Goal: Contribute content: Add original content to the website for others to see

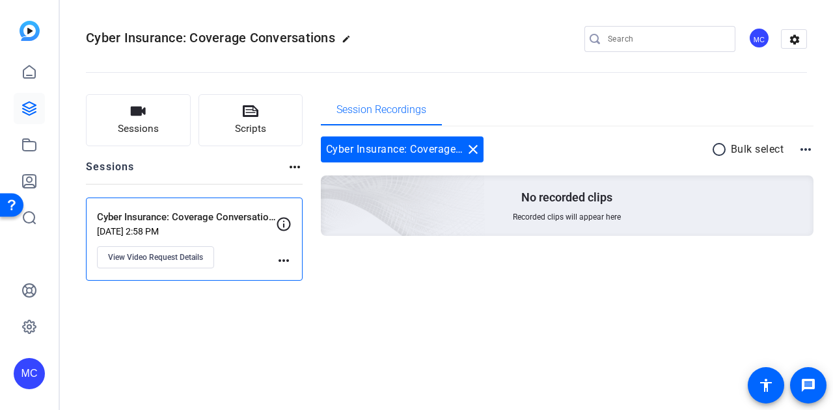
click at [239, 211] on p "Cyber Insurance: Coverage Conversations ([GEOGRAPHIC_DATA])" at bounding box center [186, 217] width 179 height 15
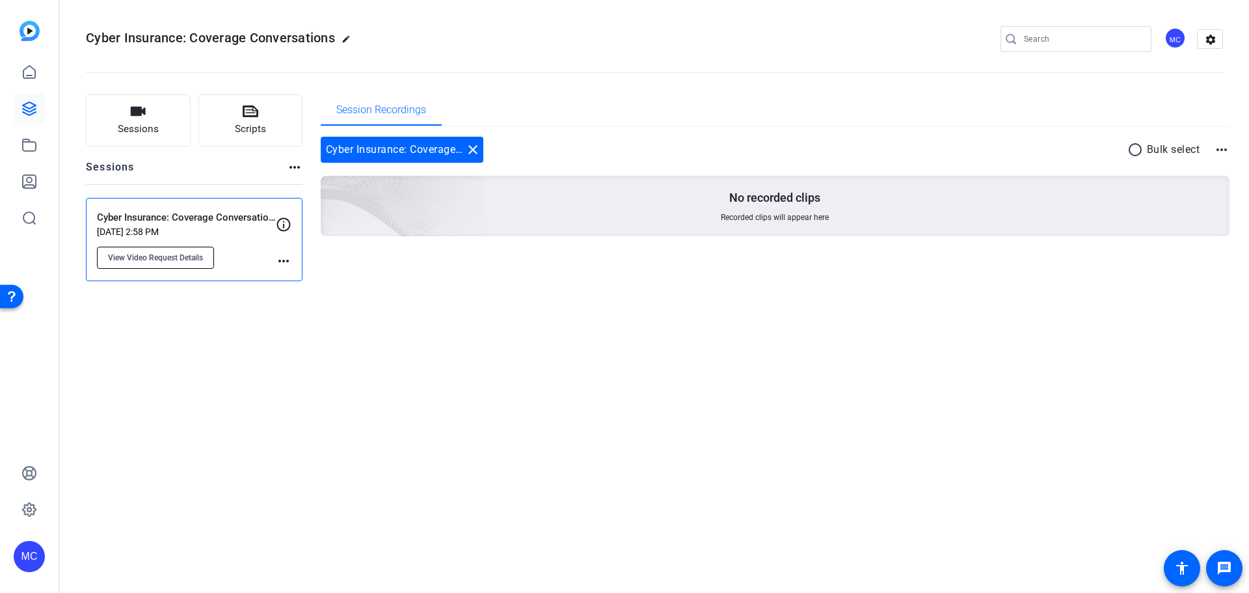
click at [172, 263] on button "View Video Request Details" at bounding box center [155, 258] width 117 height 22
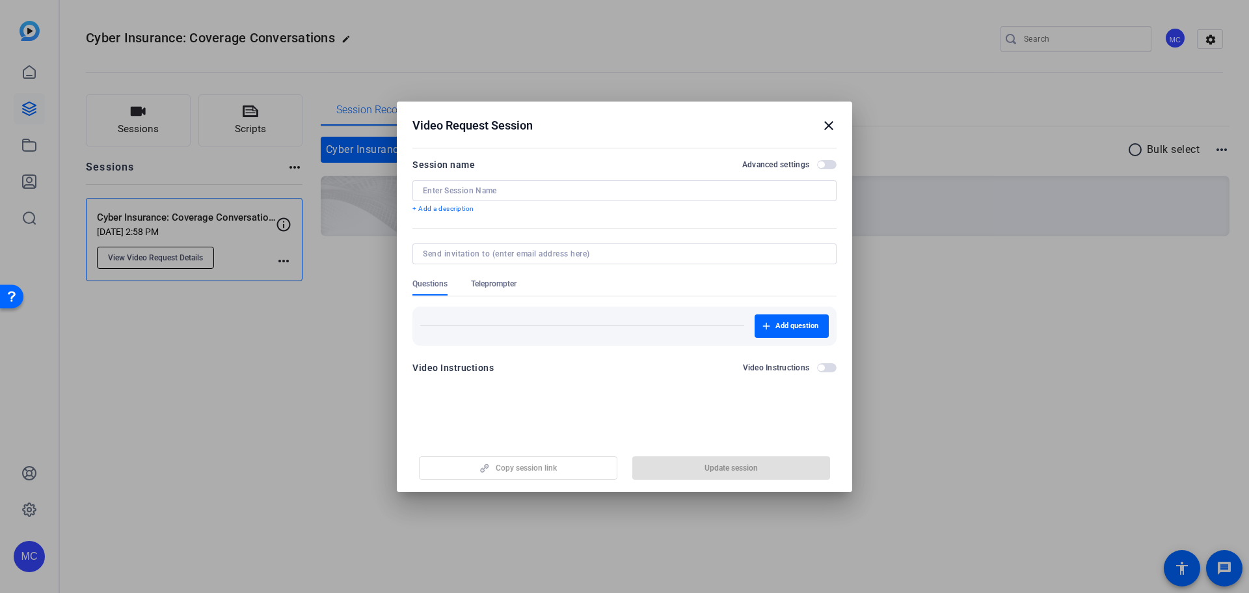
type input "Cyber Insurance: Coverage Conversations ([GEOGRAPHIC_DATA])"
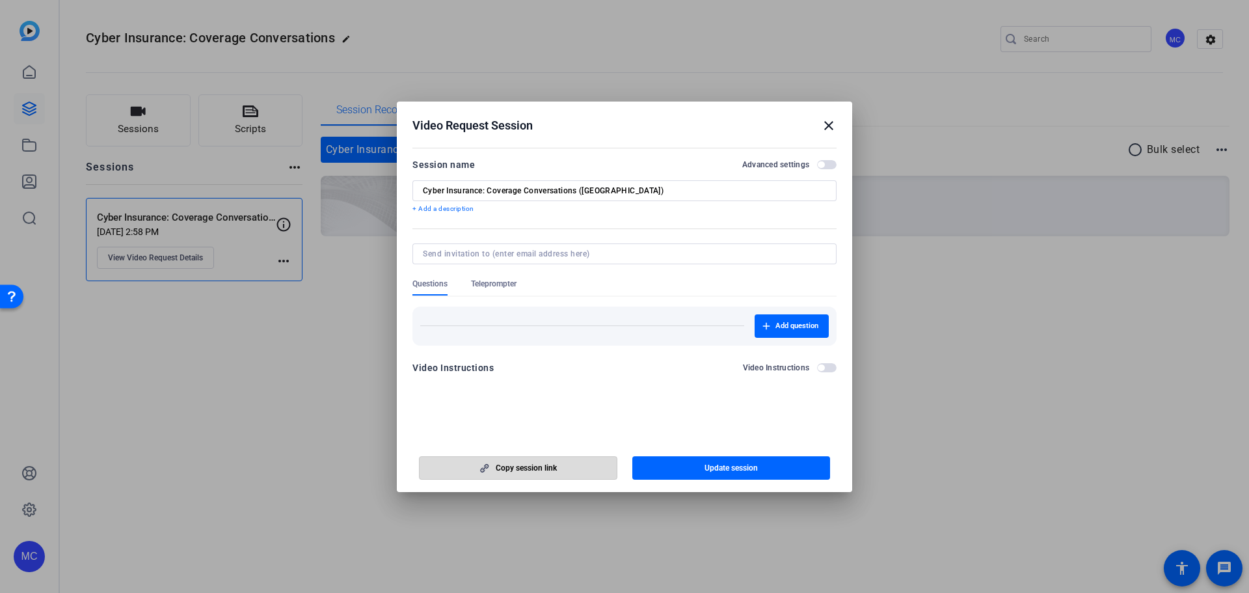
click at [514, 410] on span "Copy session link" at bounding box center [526, 467] width 61 height 10
click at [542, 410] on span "Copy session link" at bounding box center [526, 467] width 61 height 10
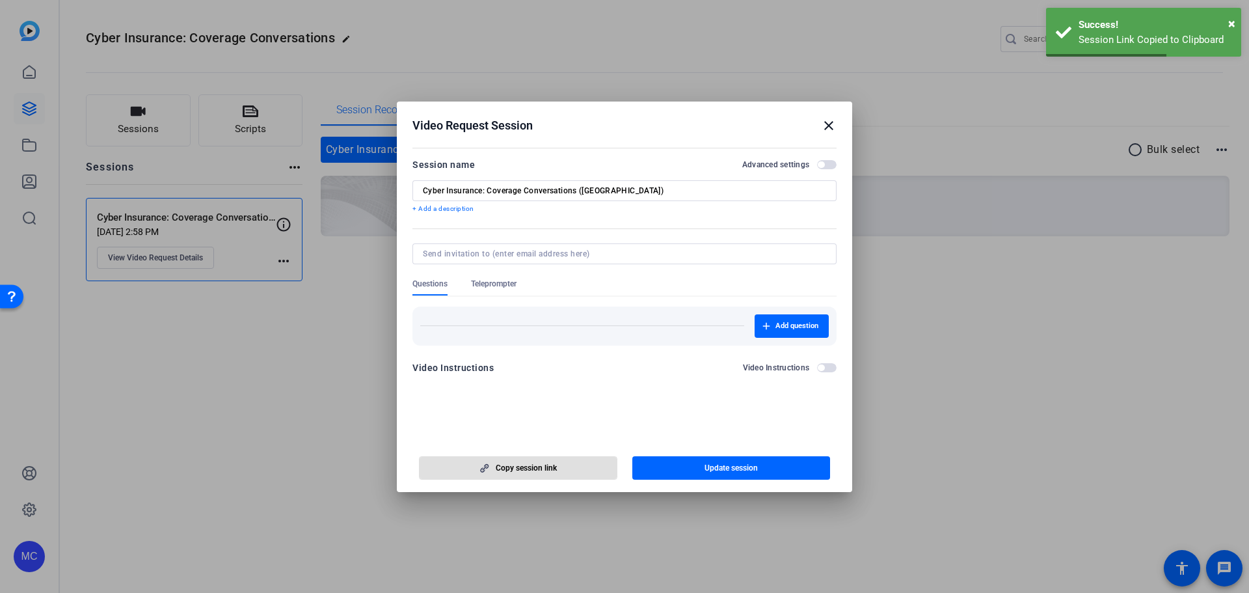
click at [831, 127] on mat-icon "close" at bounding box center [829, 126] width 16 height 16
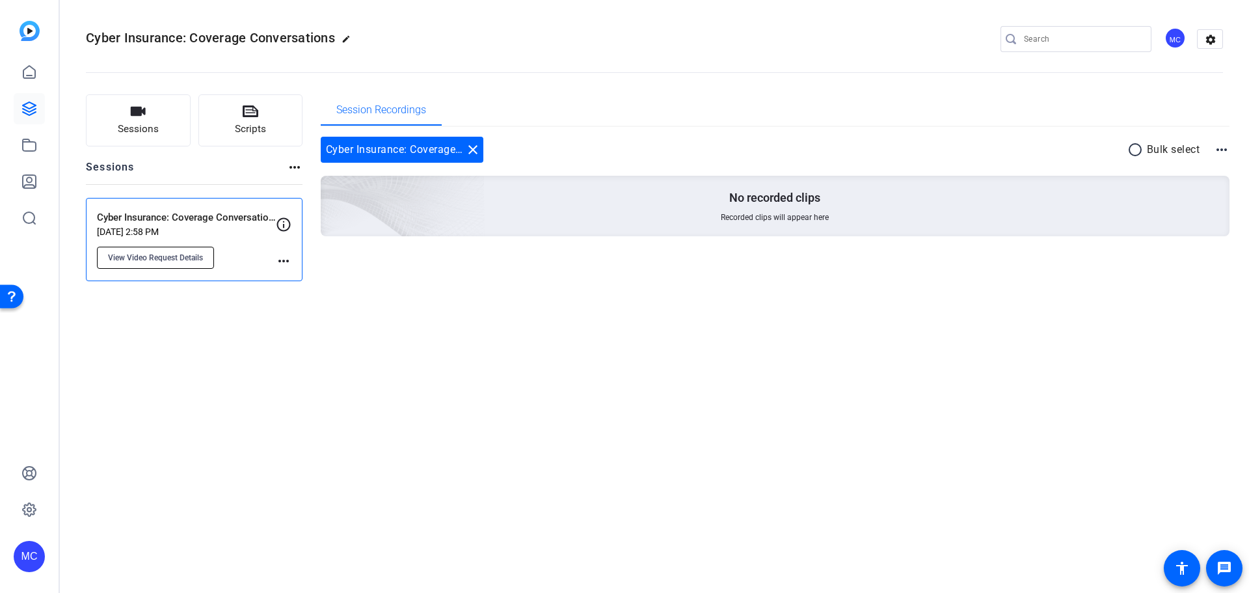
click at [157, 260] on span "View Video Request Details" at bounding box center [155, 257] width 95 height 10
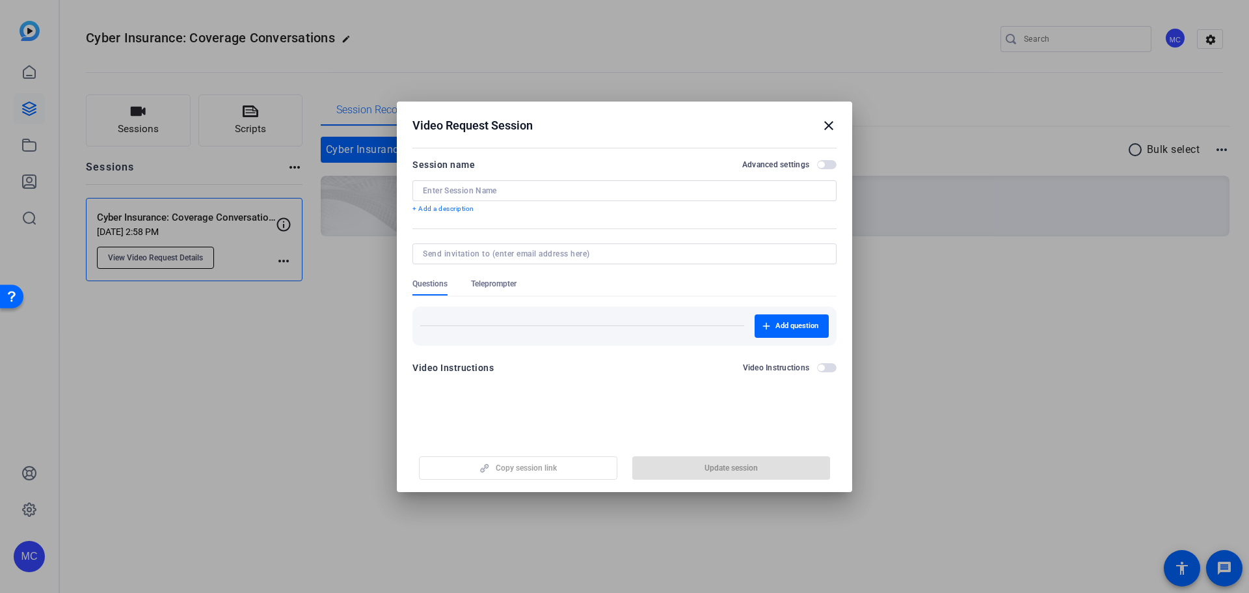
type input "Cyber Insurance: Coverage Conversations ([GEOGRAPHIC_DATA])"
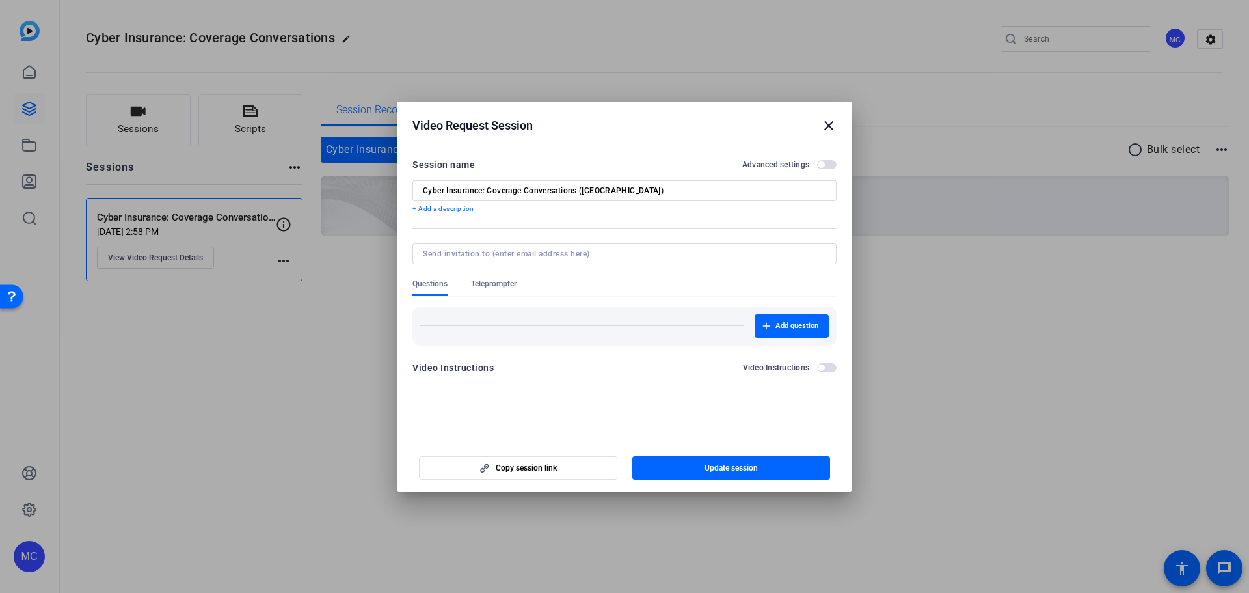
click at [822, 163] on span "button" at bounding box center [821, 164] width 7 height 7
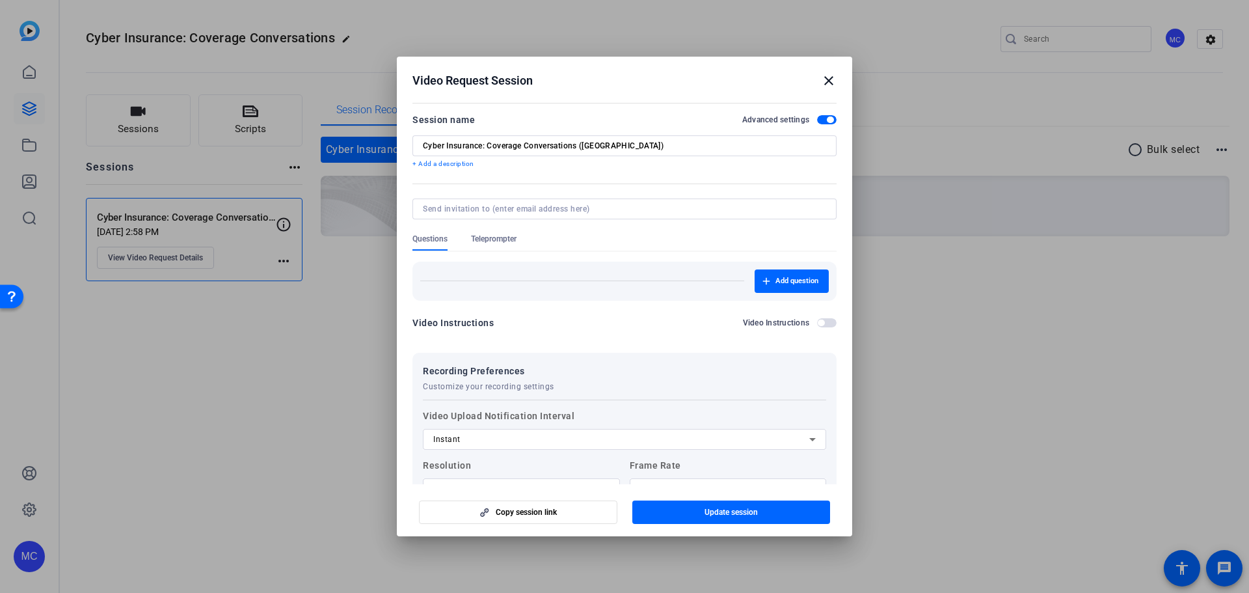
click at [820, 323] on span "button" at bounding box center [827, 322] width 20 height 9
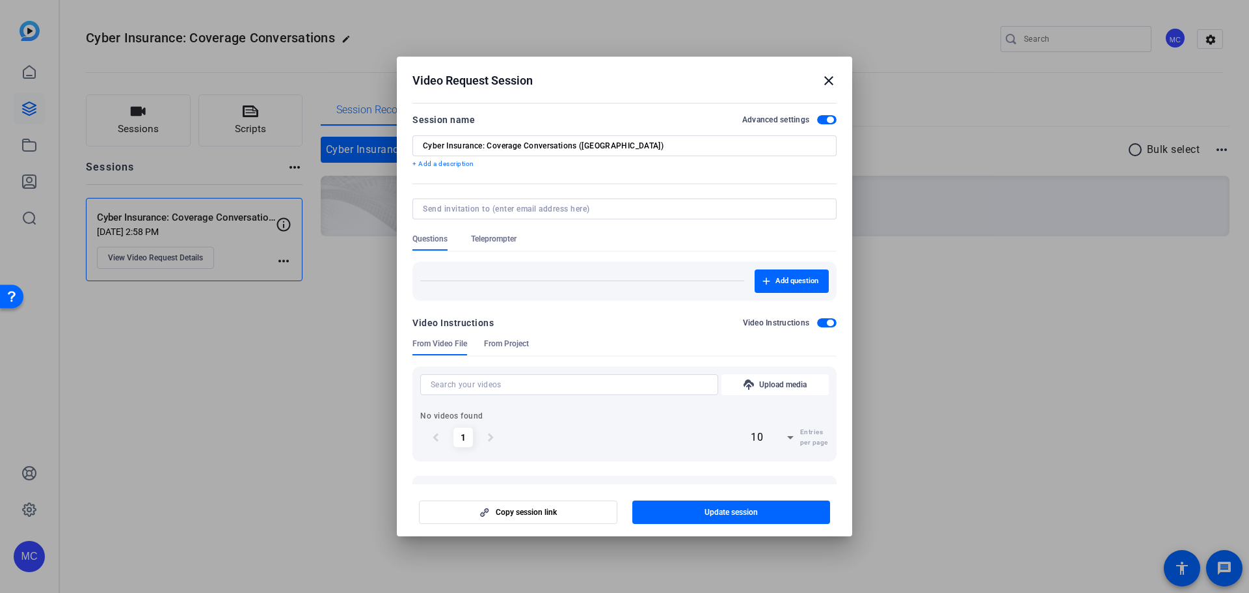
click at [494, 234] on span "Teleprompter" at bounding box center [494, 239] width 46 height 10
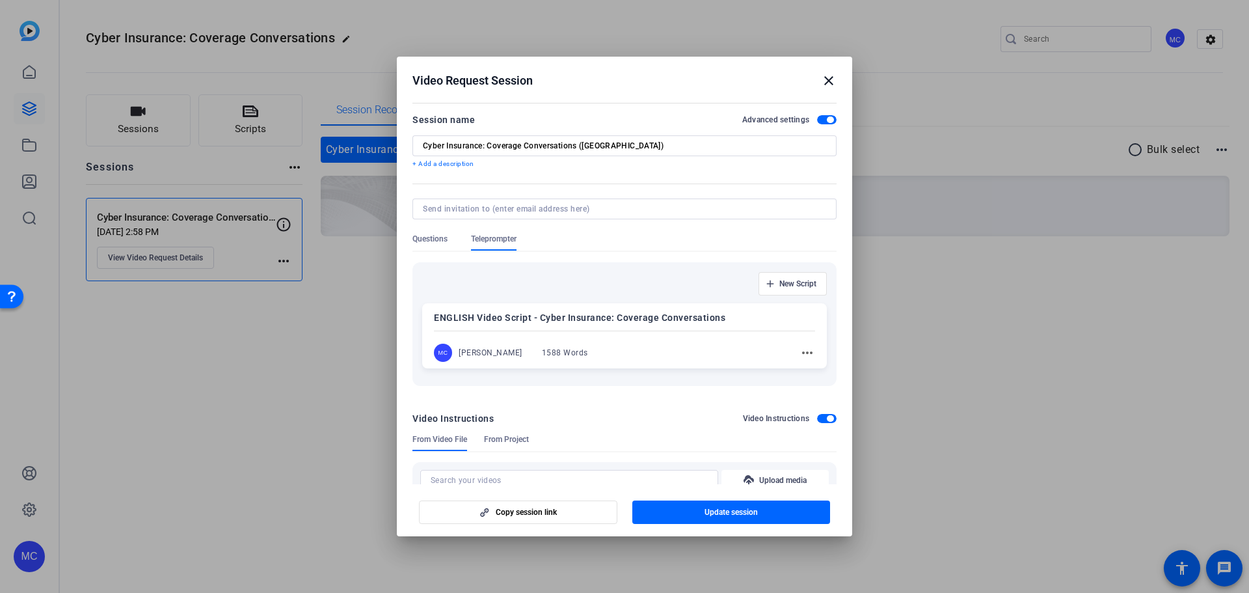
click at [800, 350] on mat-icon "more_horiz" at bounding box center [807, 353] width 16 height 16
click at [732, 366] on div at bounding box center [624, 296] width 1249 height 593
click at [597, 216] on div at bounding box center [624, 208] width 403 height 21
click at [620, 204] on input at bounding box center [622, 209] width 398 height 10
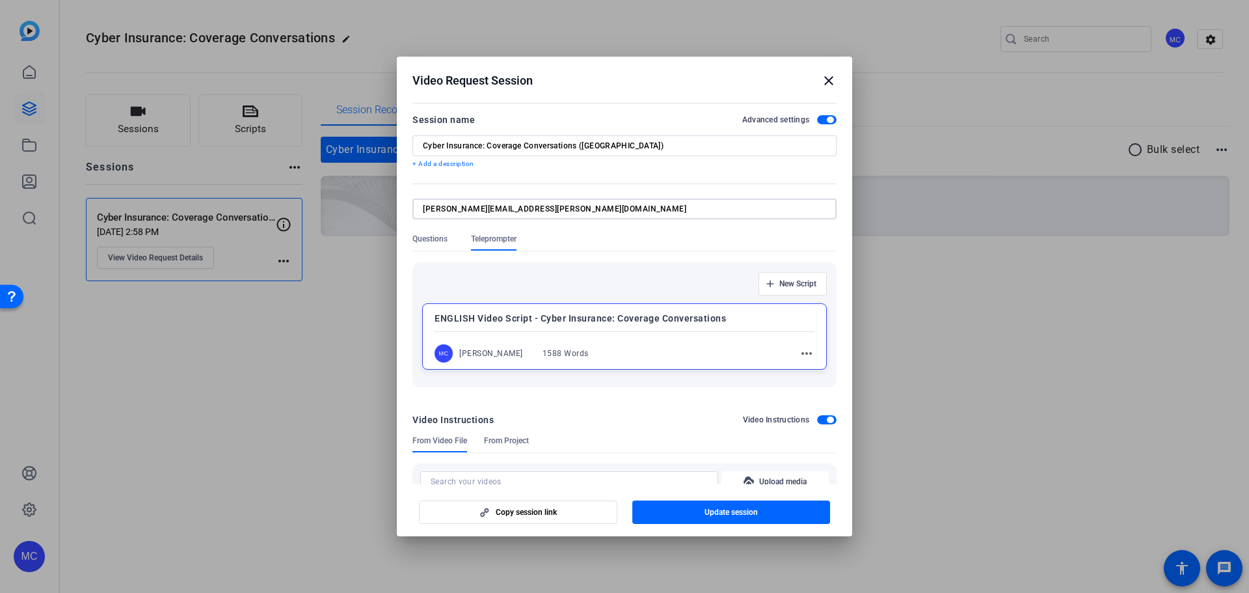
type input "kevin.auger@victorinsurance.com"
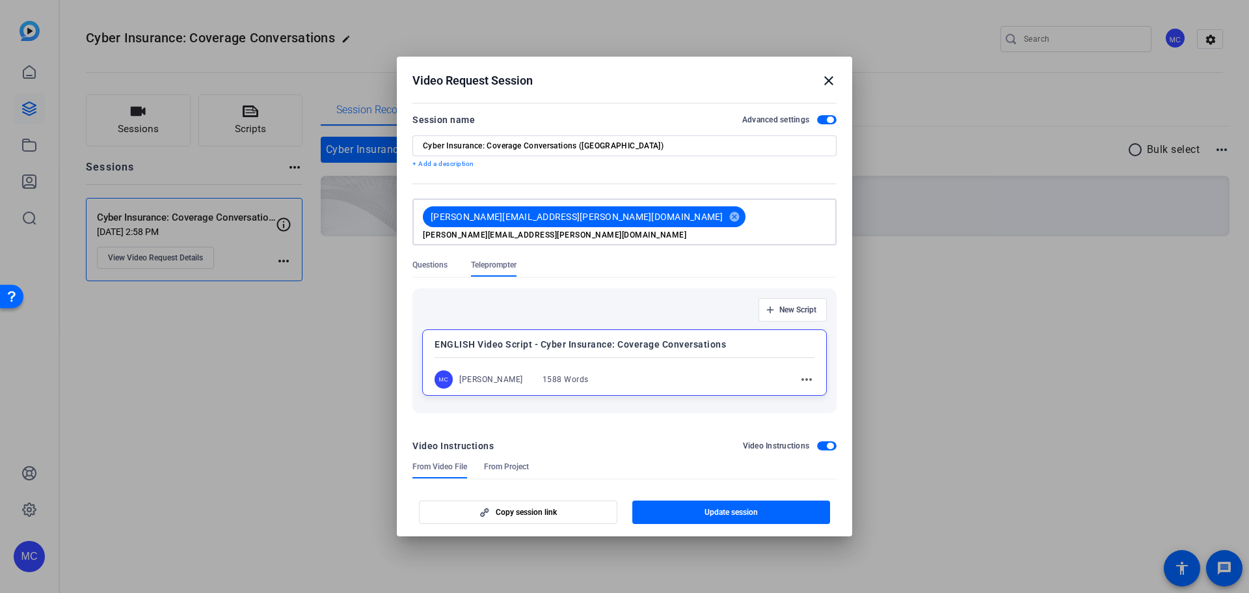
type input "stephanie.duclos@victorinsurance.com"
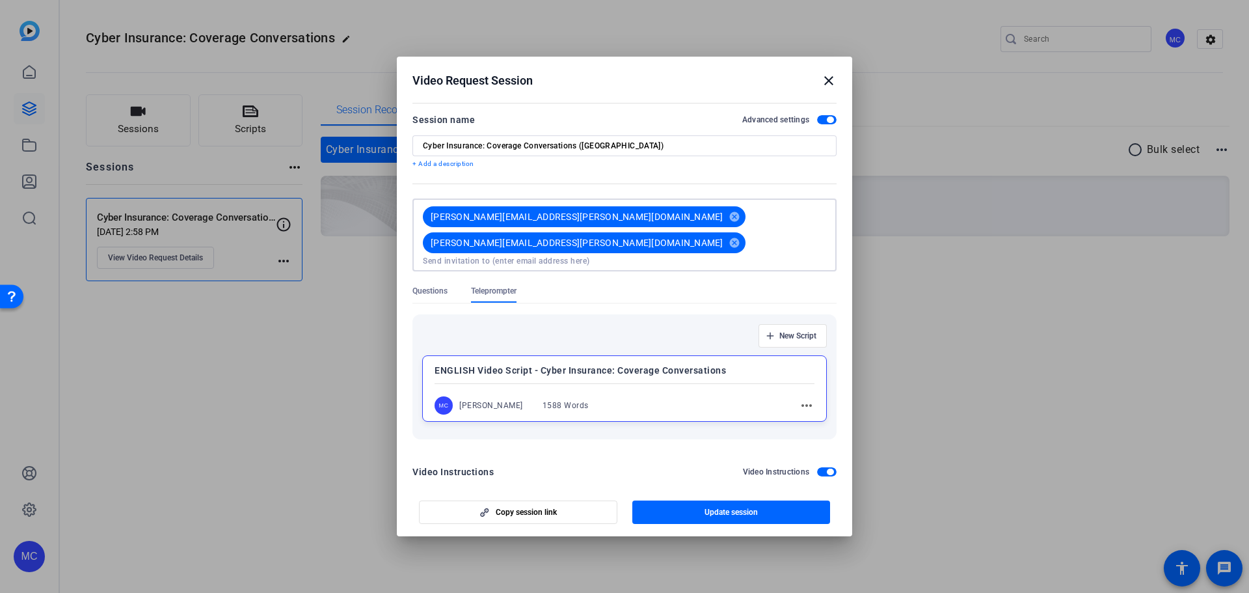
scroll to position [65, 0]
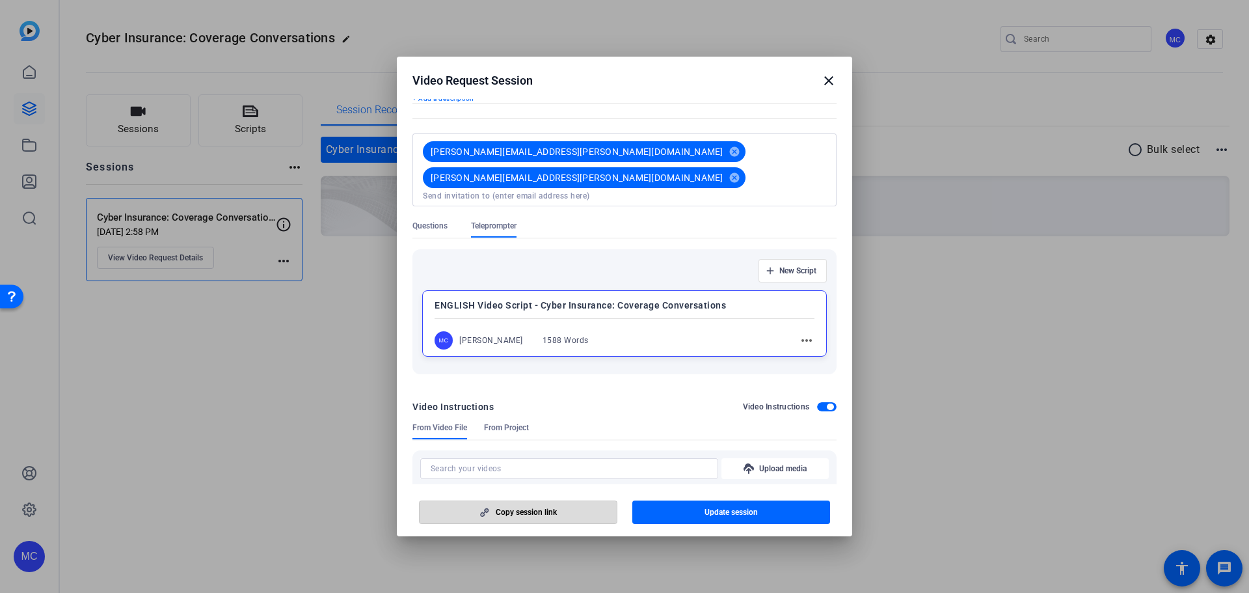
click at [540, 410] on span "Copy session link" at bounding box center [526, 512] width 61 height 10
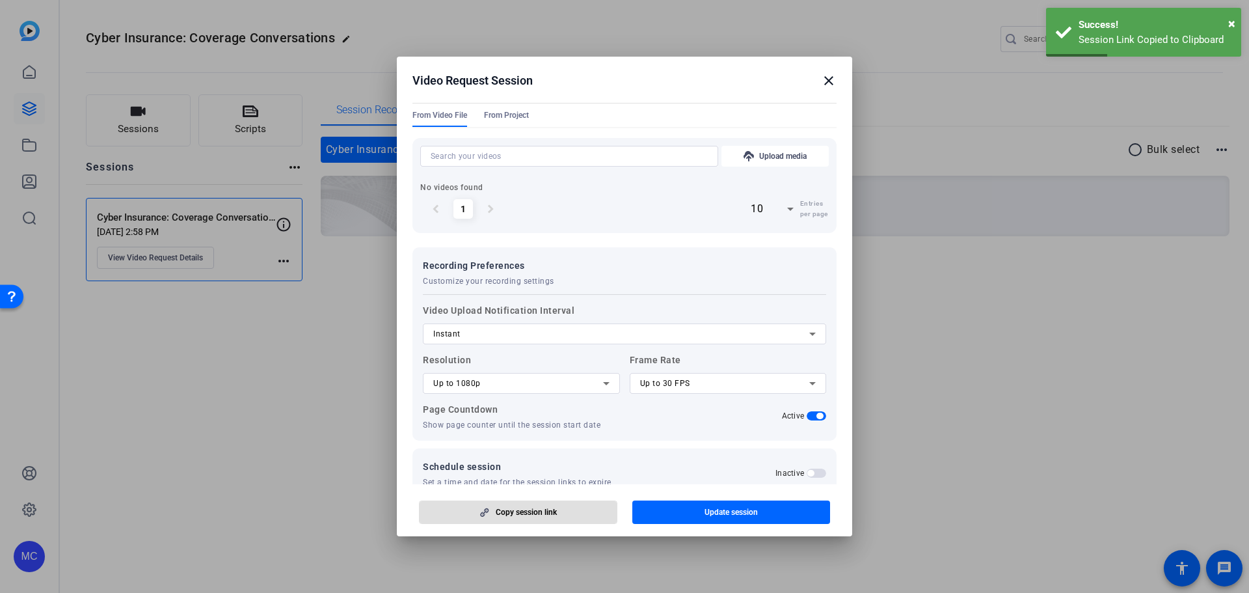
scroll to position [379, 0]
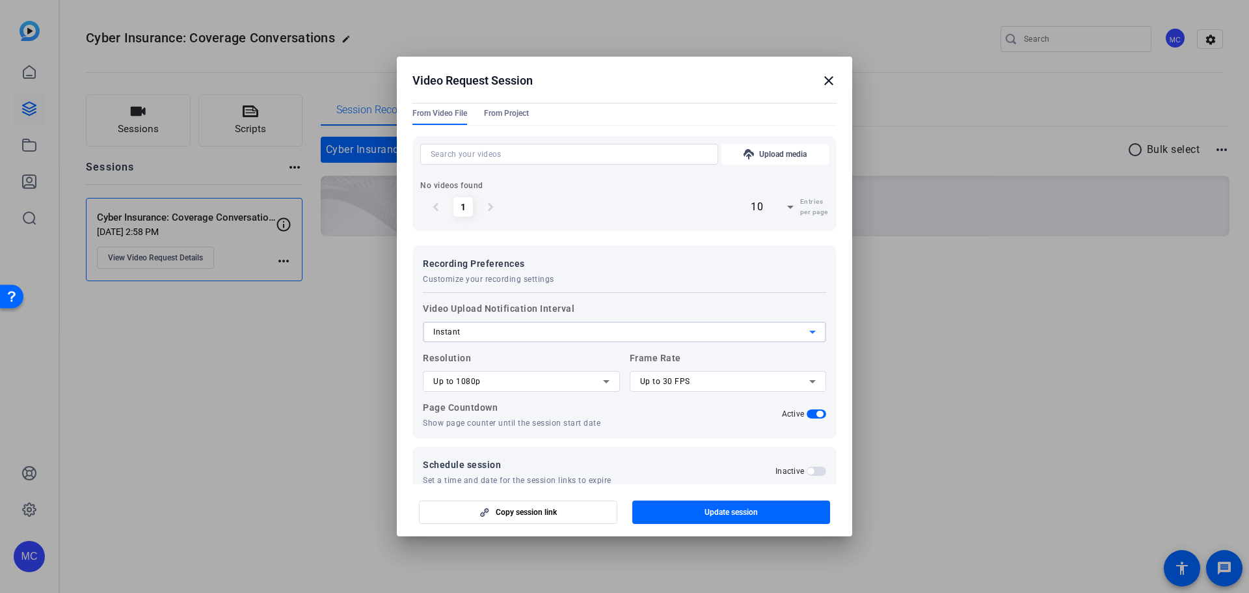
click at [809, 324] on icon at bounding box center [813, 332] width 16 height 16
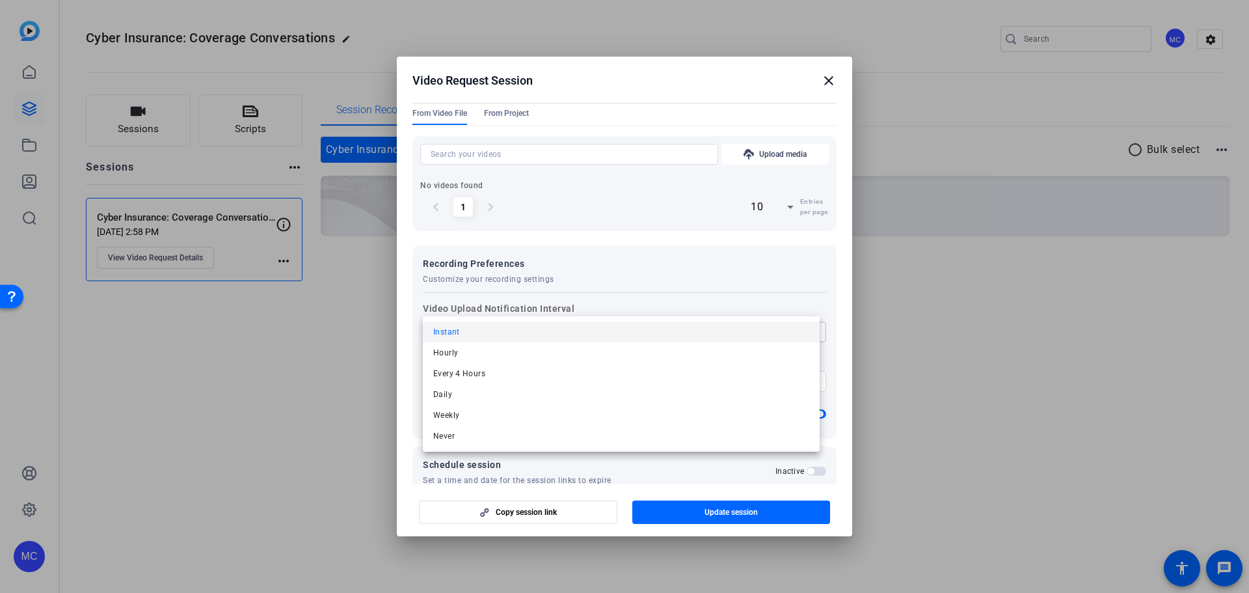
click at [809, 310] on div at bounding box center [624, 296] width 1249 height 593
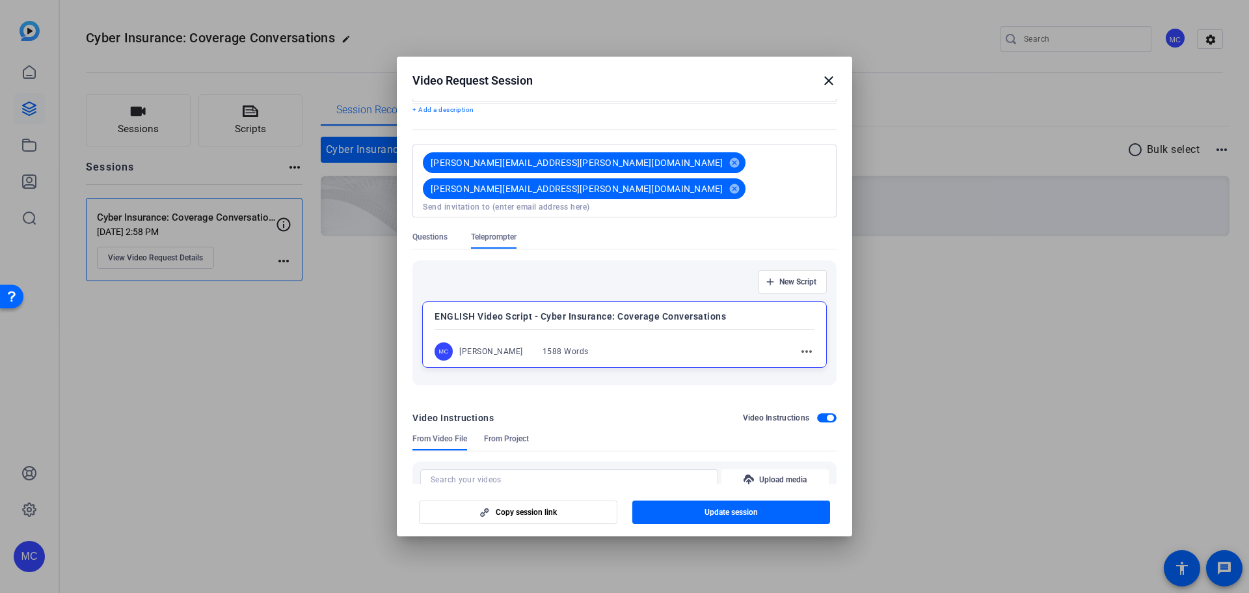
scroll to position [0, 0]
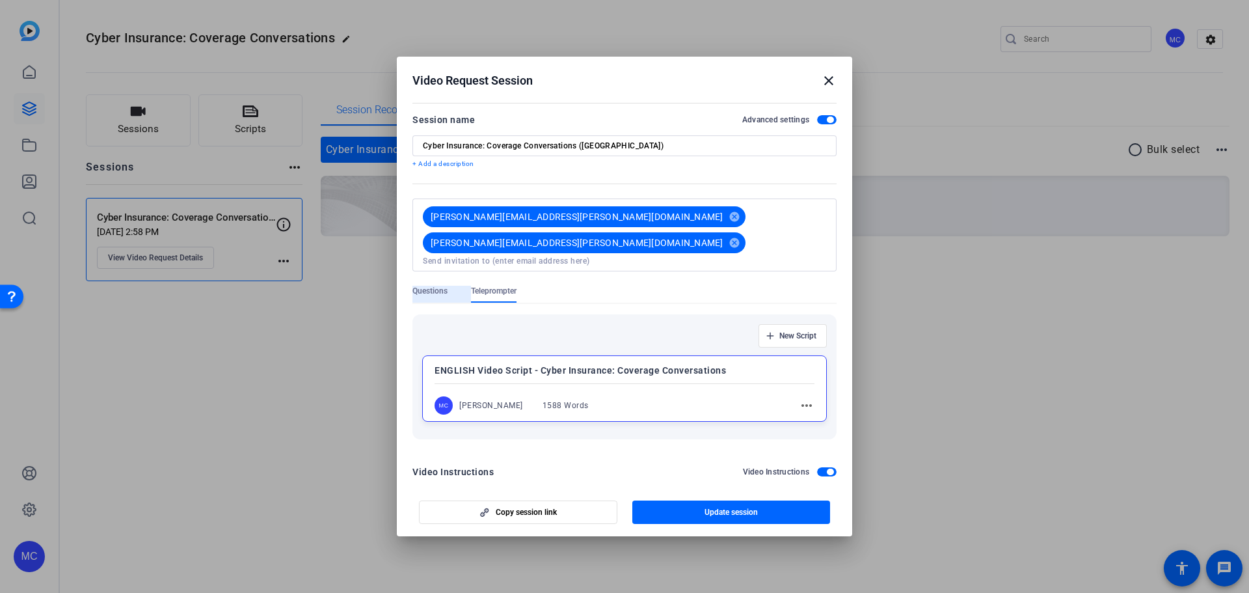
click at [447, 286] on span "Questions" at bounding box center [429, 291] width 35 height 10
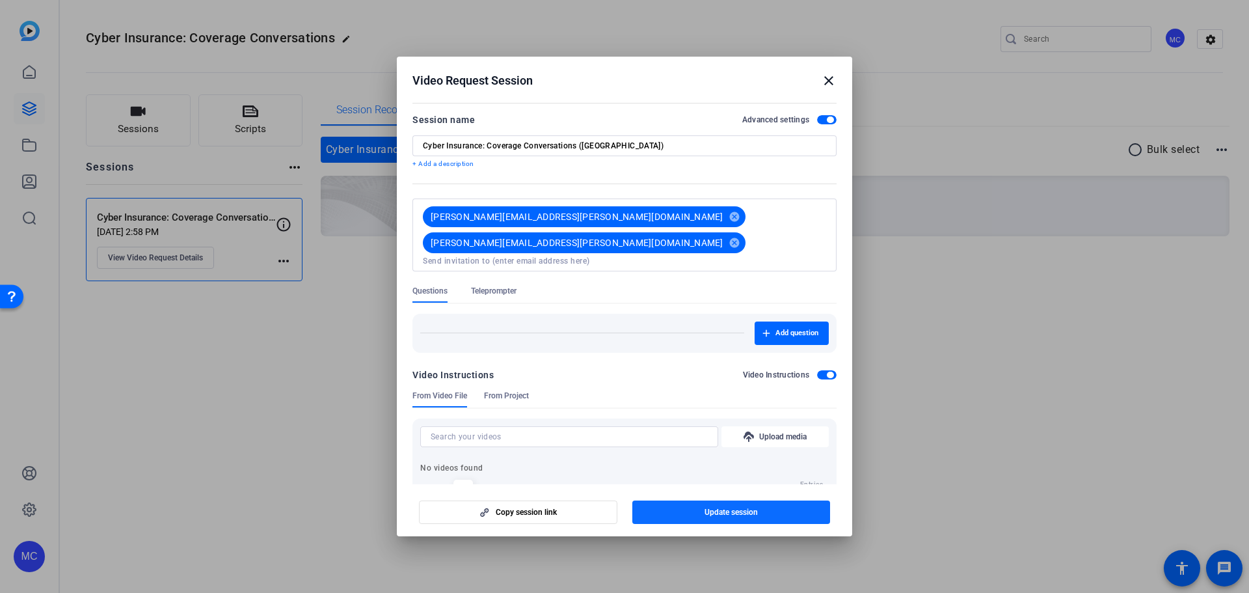
click at [708, 410] on span "Update session" at bounding box center [730, 512] width 53 height 10
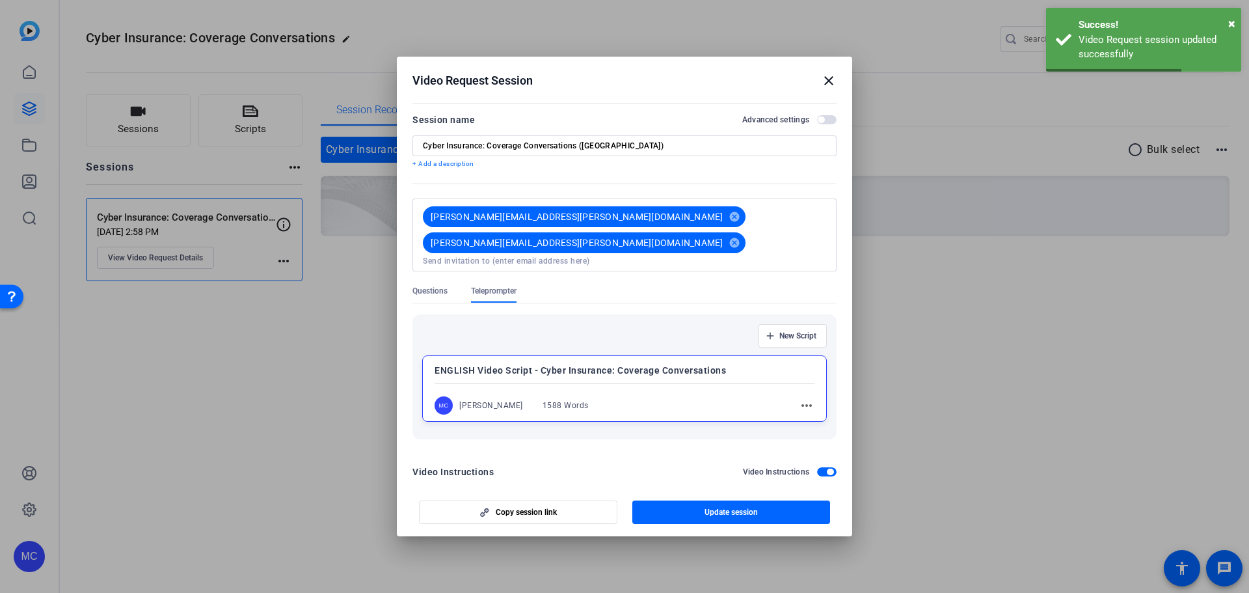
click at [831, 80] on mat-icon "close" at bounding box center [829, 81] width 16 height 16
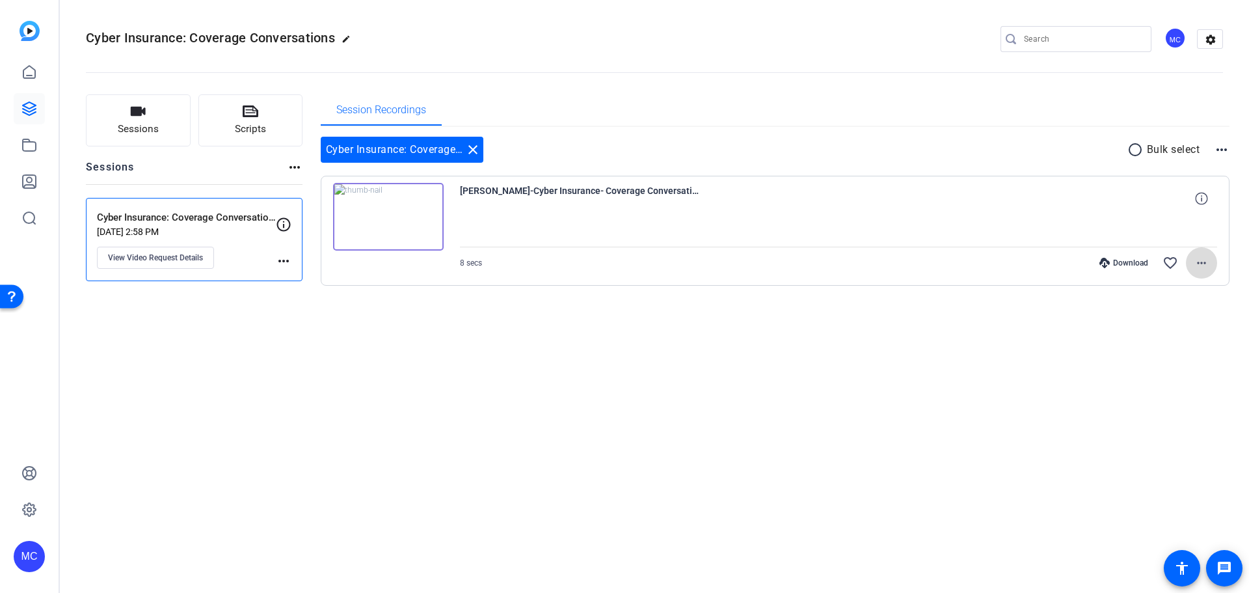
click at [832, 267] on mat-icon "more_horiz" at bounding box center [1202, 263] width 16 height 16
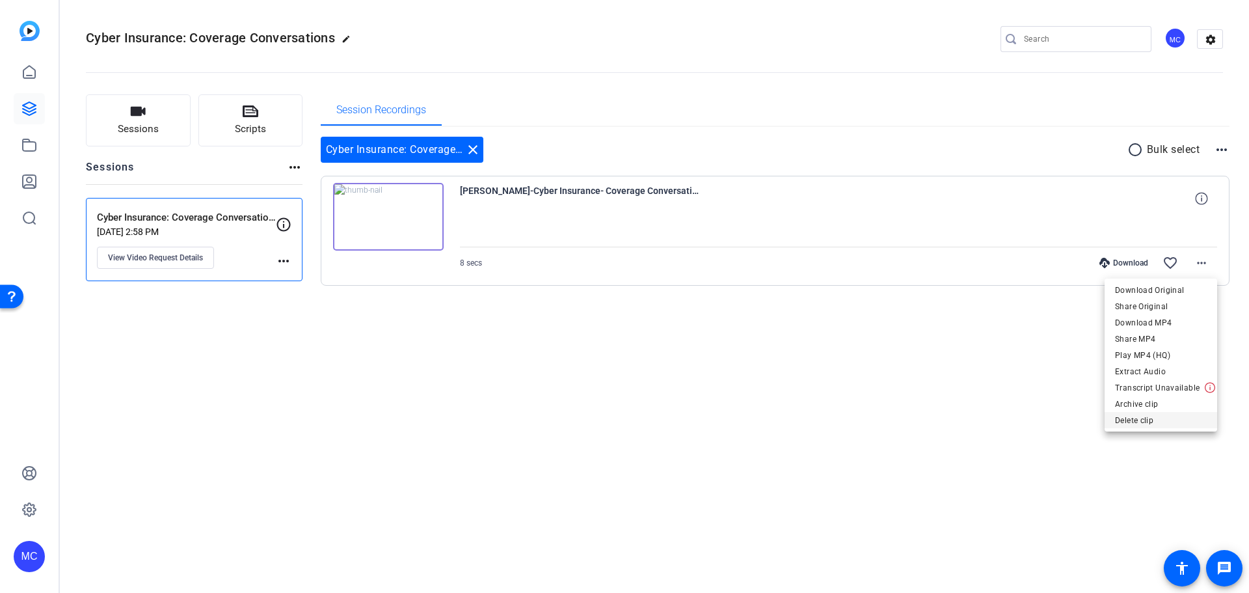
click at [832, 410] on span "Delete clip" at bounding box center [1161, 420] width 92 height 16
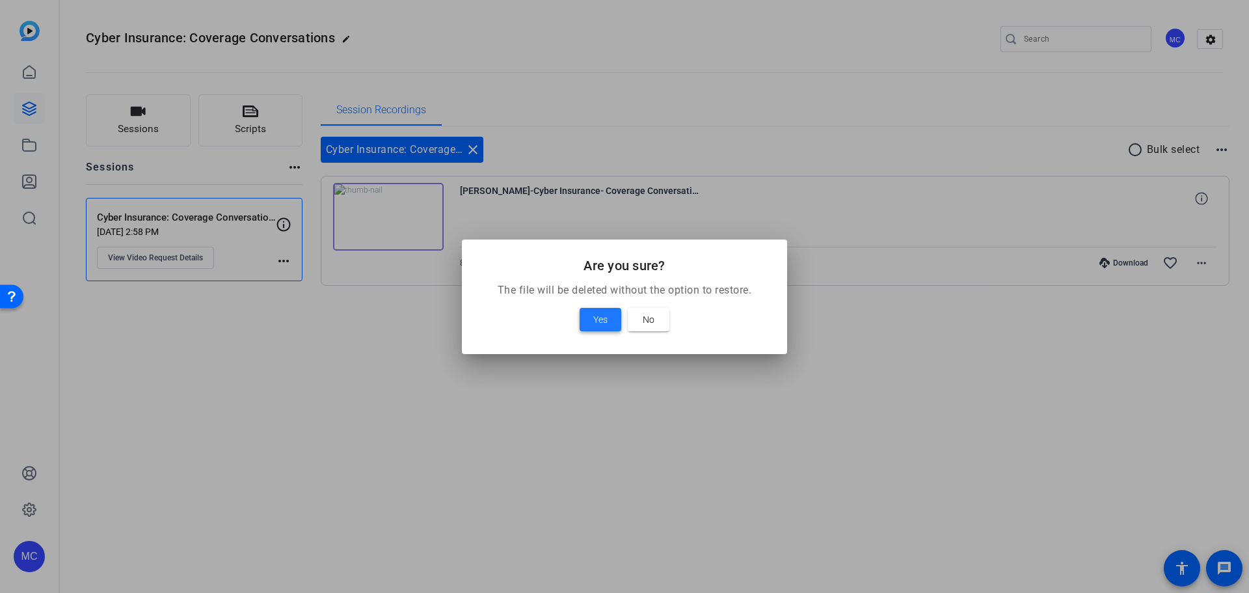
click at [599, 322] on span "Yes" at bounding box center [600, 320] width 14 height 16
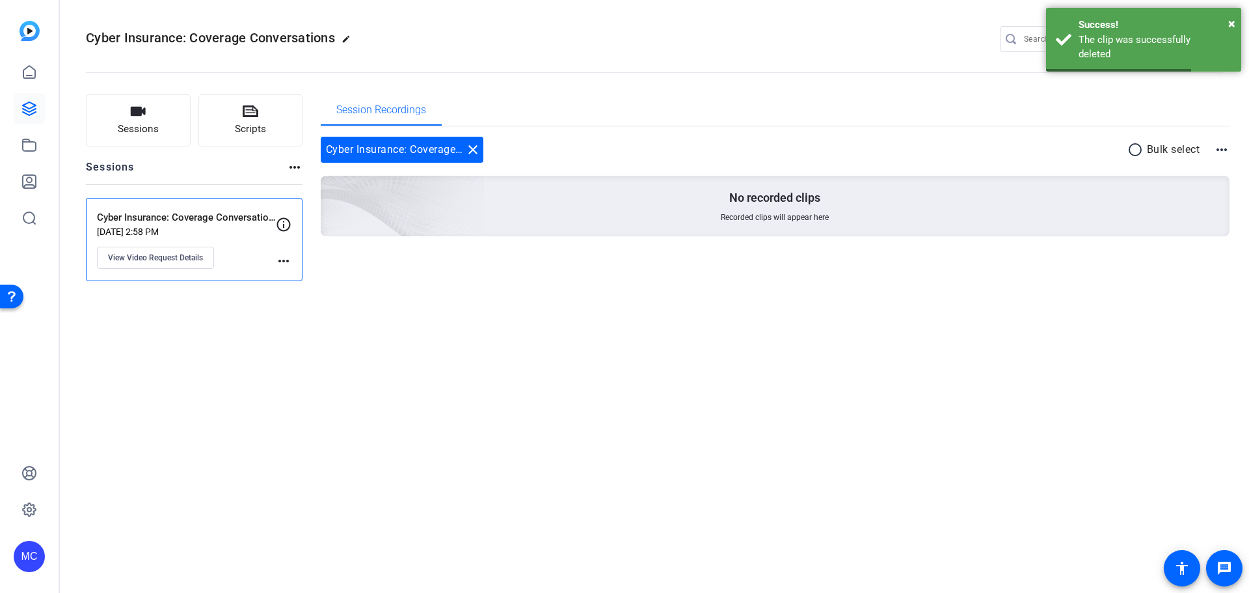
click at [832, 151] on mat-icon "more_horiz" at bounding box center [1222, 150] width 16 height 16
click at [832, 381] on div at bounding box center [624, 296] width 1249 height 593
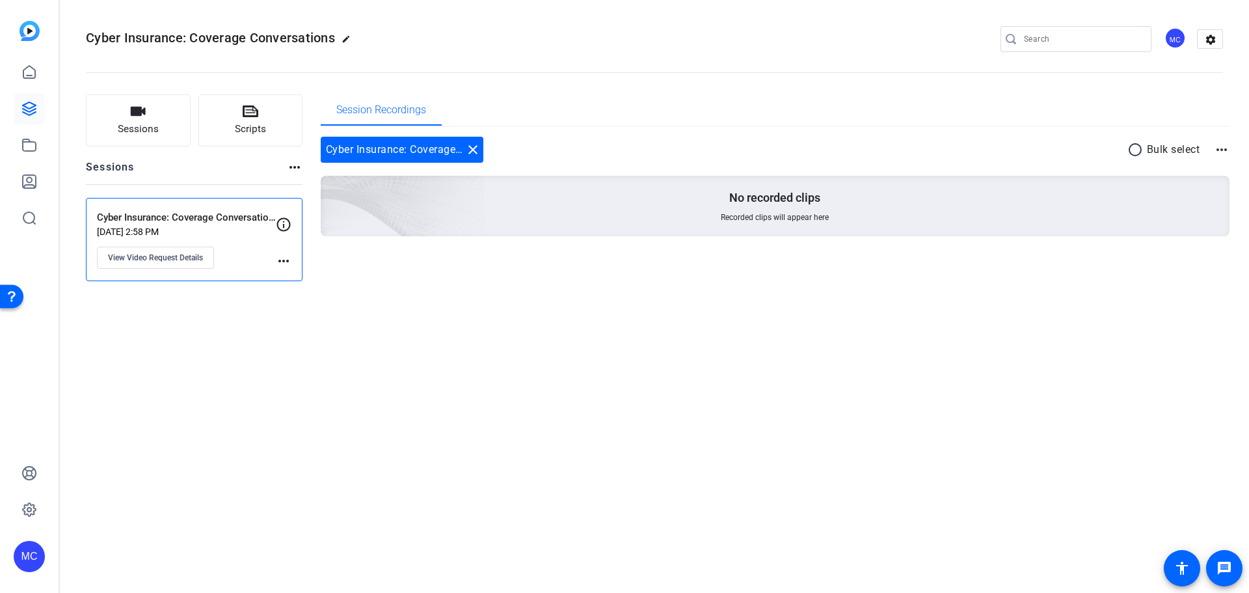
click at [291, 168] on mat-icon "more_horiz" at bounding box center [295, 167] width 16 height 16
click at [295, 168] on div at bounding box center [624, 296] width 1249 height 593
click at [293, 165] on mat-icon "more_horiz" at bounding box center [295, 167] width 16 height 16
click at [832, 41] on div at bounding box center [624, 296] width 1249 height 593
click at [832, 41] on mat-icon "settings" at bounding box center [1210, 40] width 26 height 20
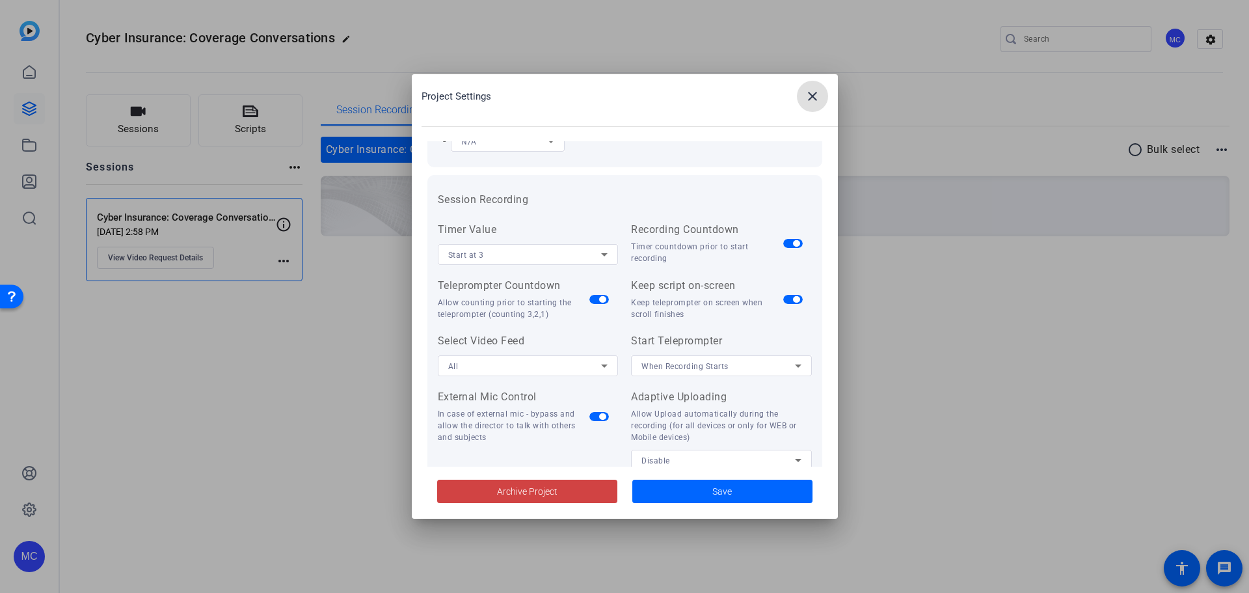
scroll to position [130, 0]
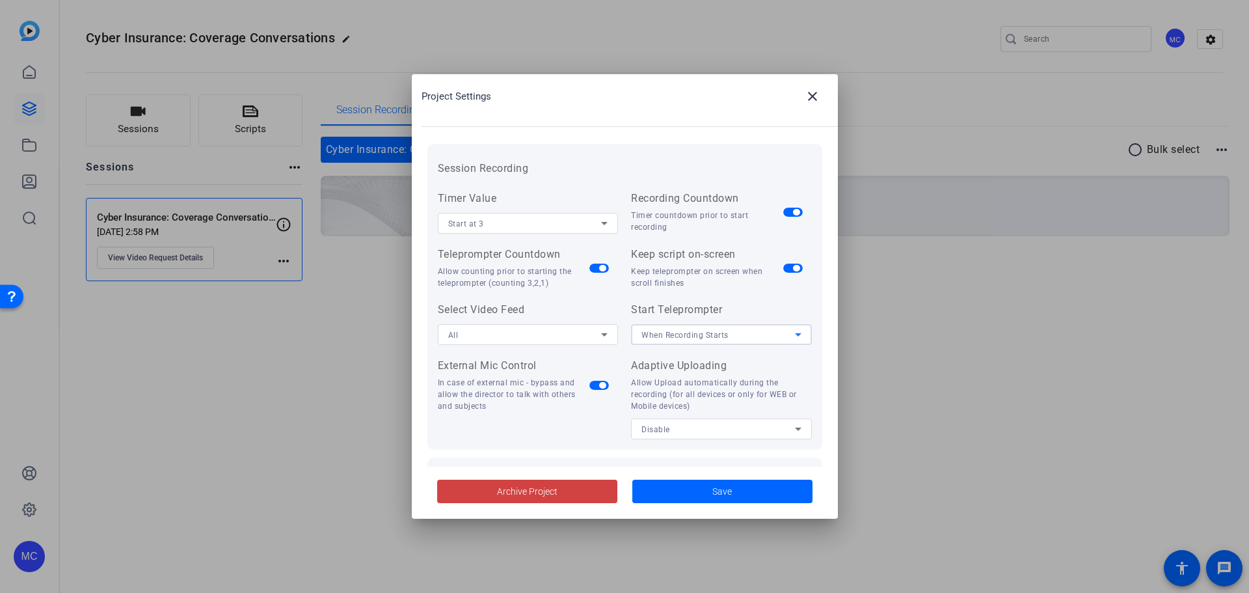
click at [793, 332] on icon at bounding box center [798, 335] width 16 height 16
click at [788, 332] on div at bounding box center [624, 296] width 1249 height 593
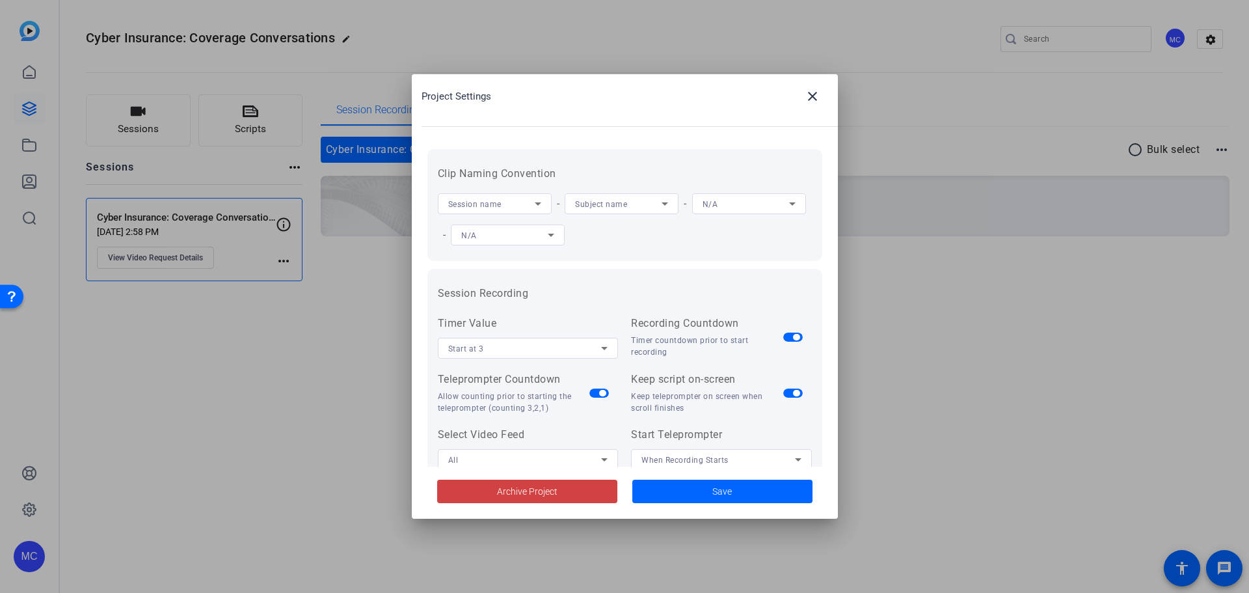
scroll to position [0, 0]
click at [534, 198] on div "Session name" at bounding box center [494, 208] width 93 height 21
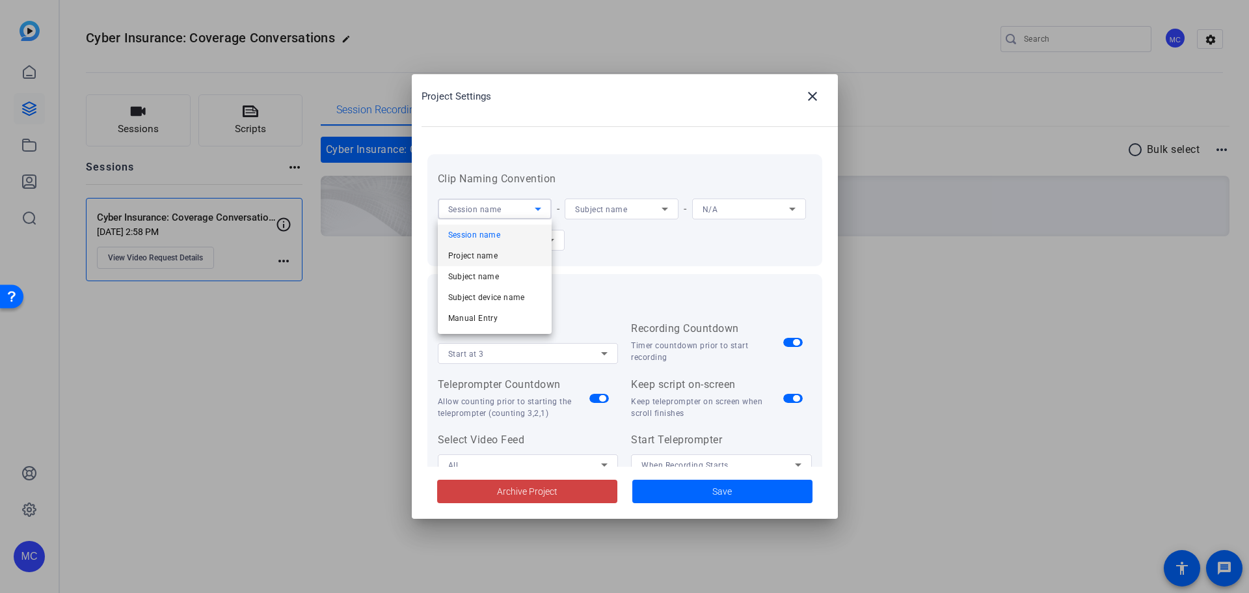
click at [477, 255] on span "Project name" at bounding box center [473, 256] width 50 height 16
click at [661, 207] on icon at bounding box center [665, 209] width 16 height 16
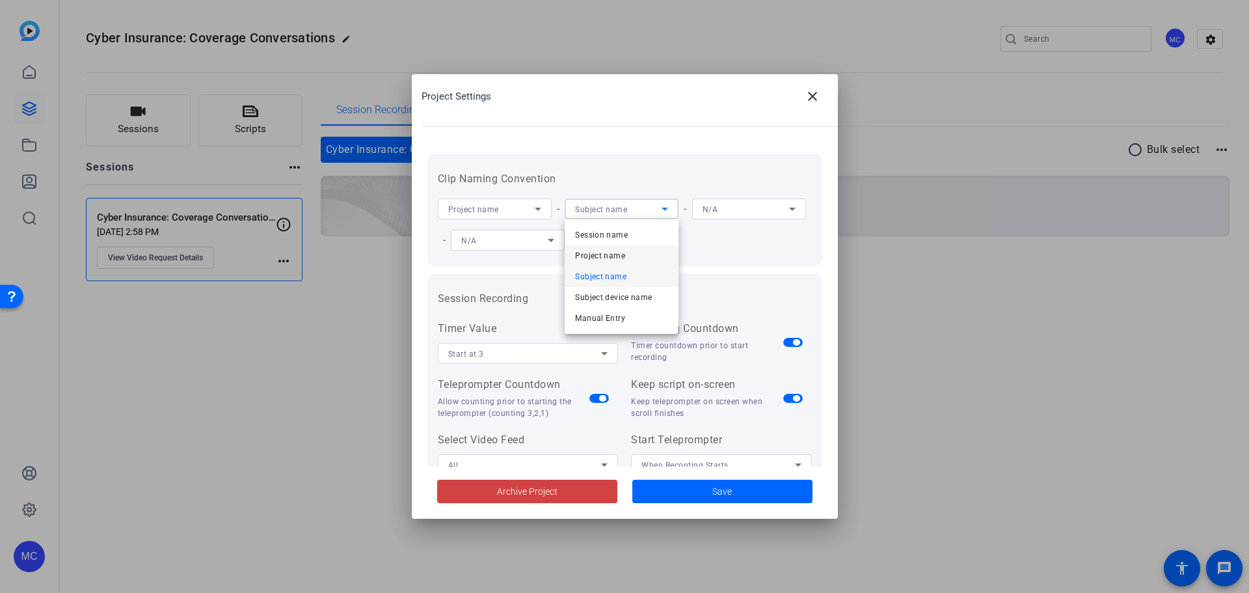
click at [640, 250] on mat-option "Project name" at bounding box center [622, 255] width 114 height 21
click at [278, 347] on div at bounding box center [624, 296] width 1249 height 593
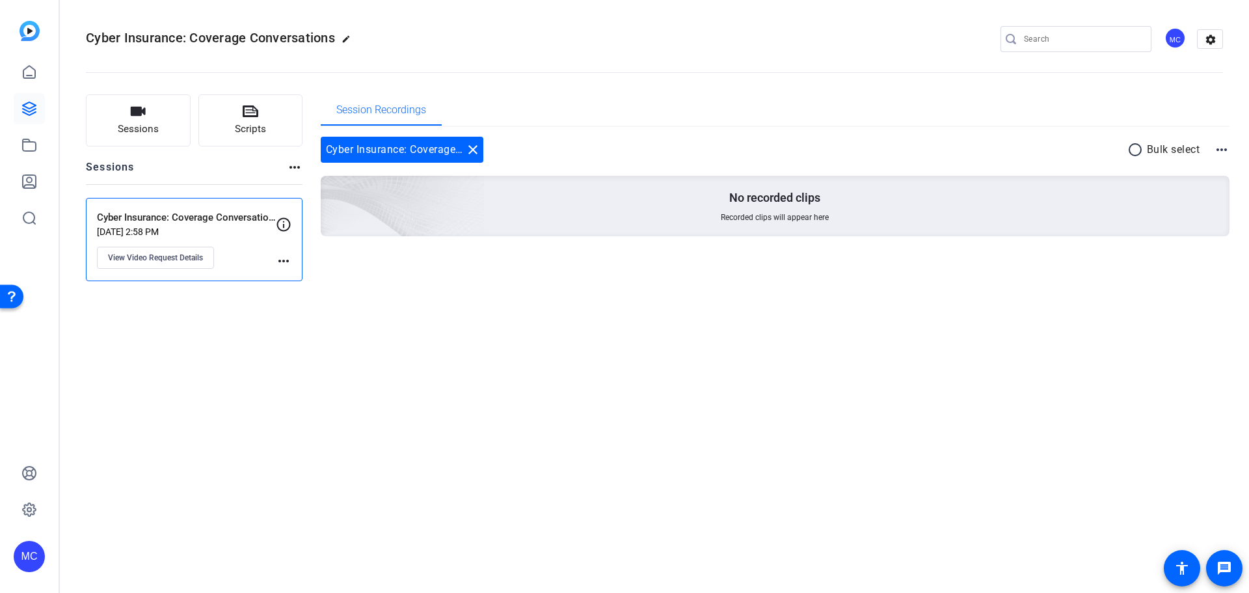
click at [347, 38] on mat-icon "edit" at bounding box center [349, 42] width 16 height 16
click at [221, 42] on span "clear" at bounding box center [223, 39] width 16 height 16
click at [832, 40] on mat-icon "settings" at bounding box center [1210, 40] width 26 height 20
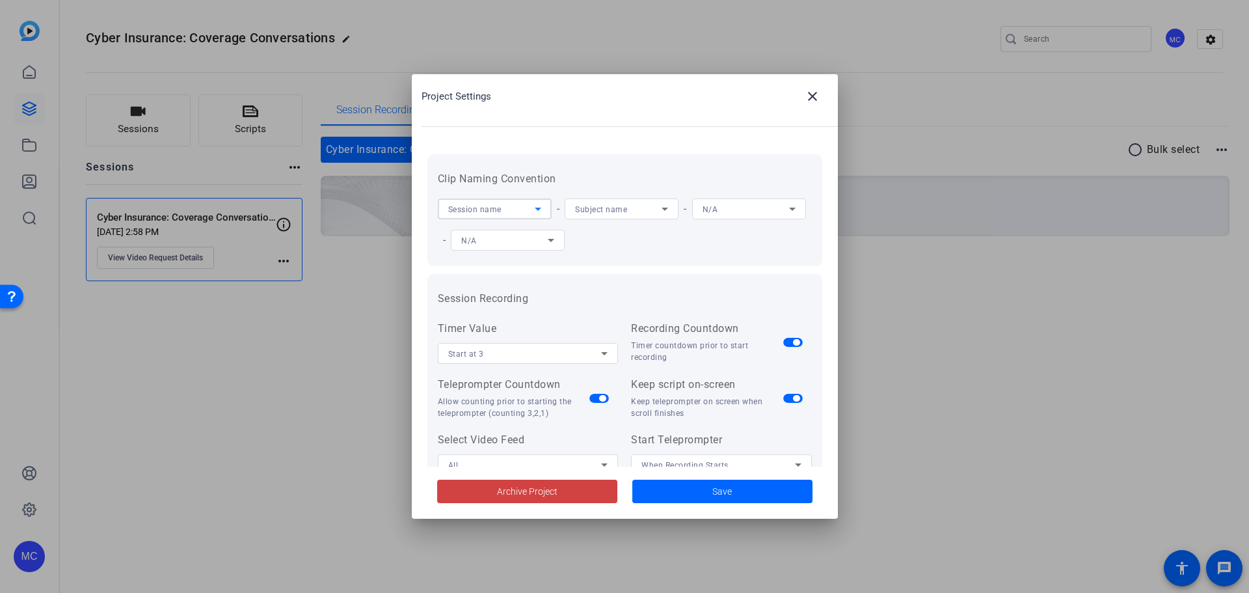
click at [533, 207] on icon at bounding box center [538, 209] width 16 height 16
click at [514, 234] on mat-option "Session name" at bounding box center [495, 234] width 114 height 21
click at [665, 207] on icon at bounding box center [665, 209] width 16 height 16
click at [643, 233] on mat-option "Session name" at bounding box center [622, 234] width 114 height 21
click at [789, 211] on icon at bounding box center [792, 208] width 7 height 3
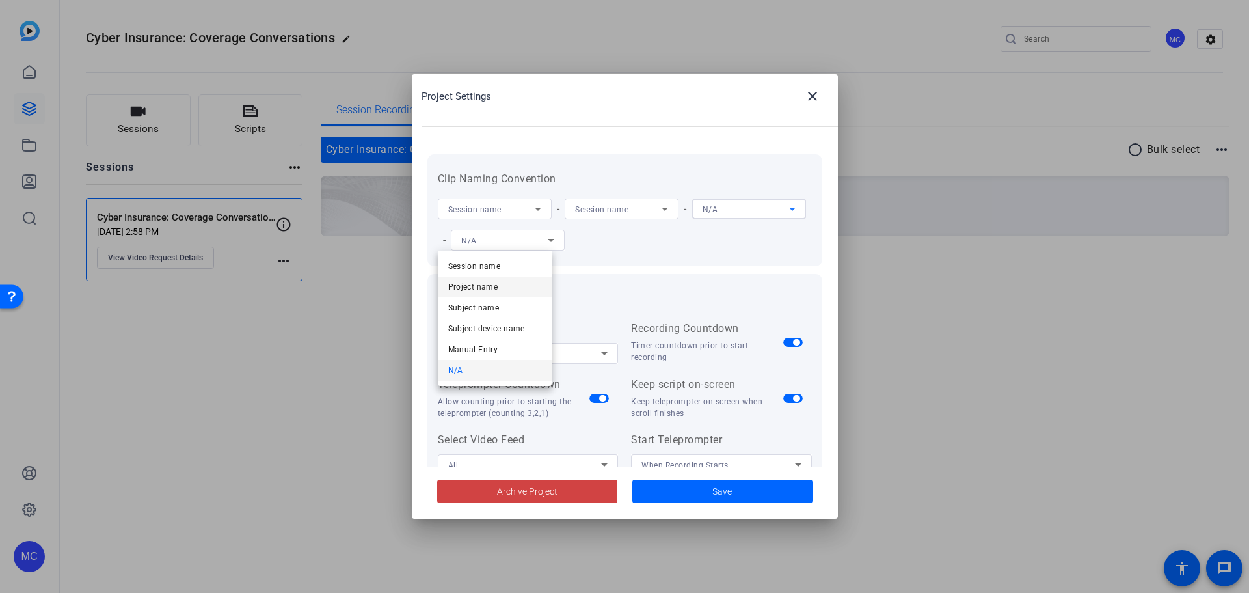
click at [491, 284] on span "Project name" at bounding box center [473, 287] width 50 height 16
click at [554, 241] on icon at bounding box center [551, 240] width 7 height 3
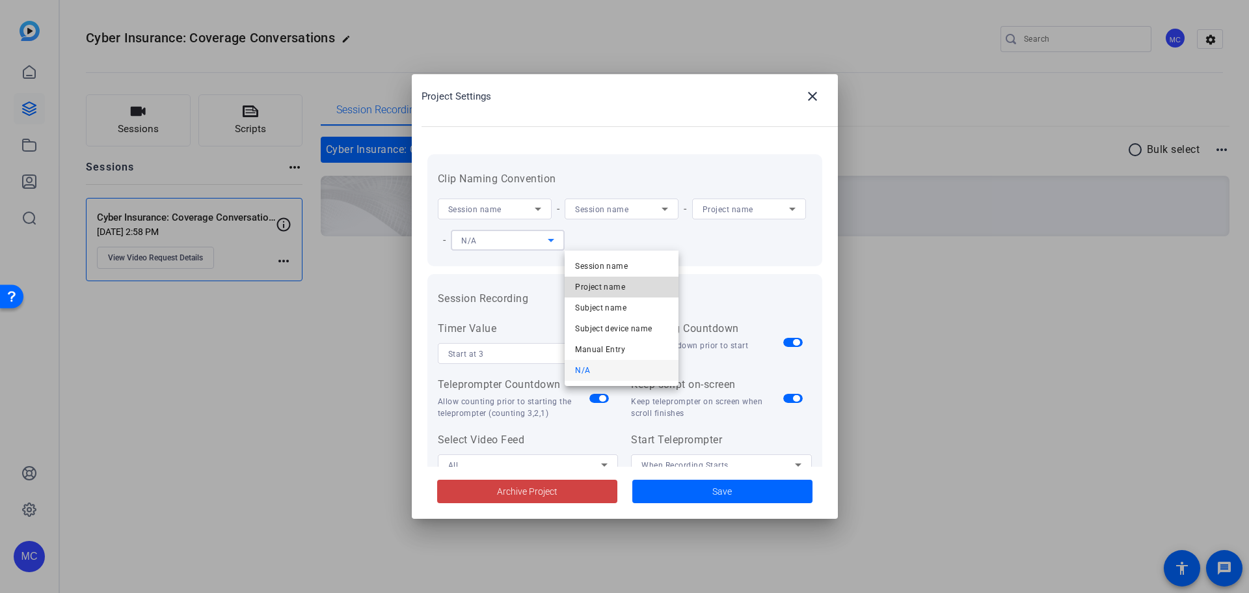
click at [631, 284] on mat-option "Project name" at bounding box center [622, 286] width 114 height 21
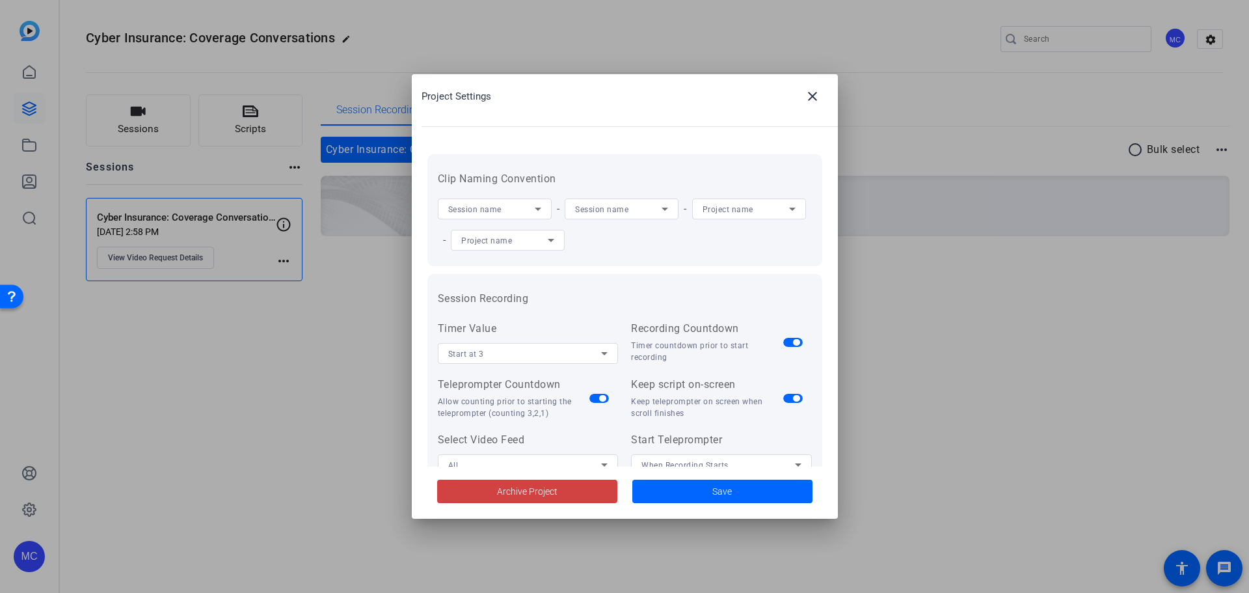
click at [738, 254] on div "Session name - Session name - Project name - Project name" at bounding box center [625, 224] width 374 height 62
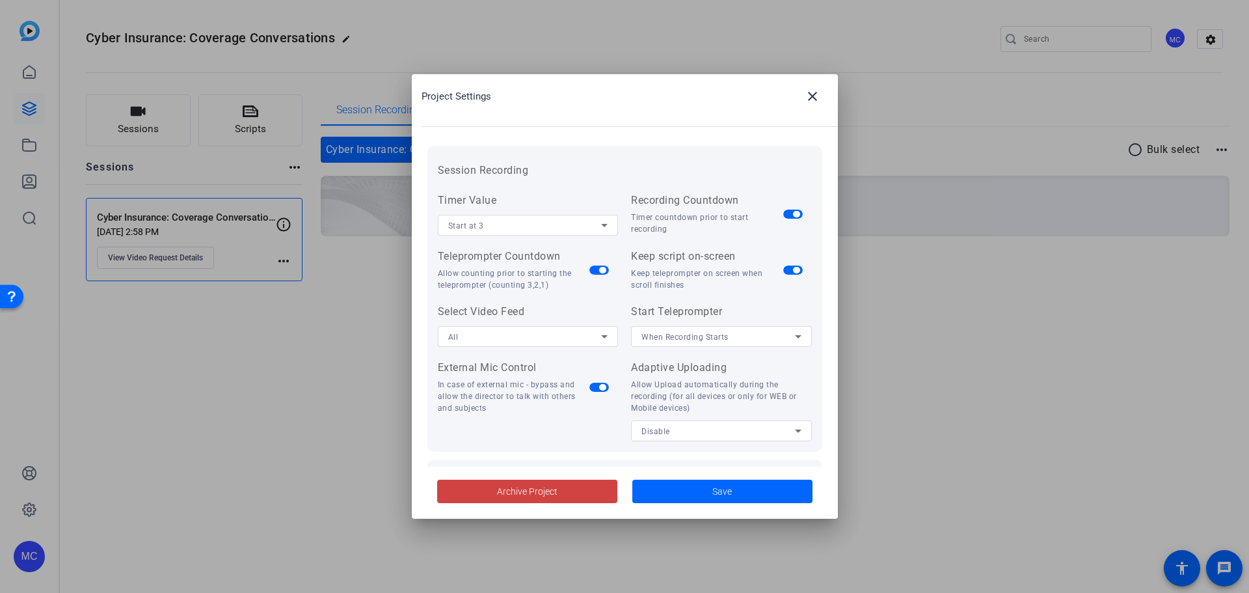
scroll to position [130, 0]
click at [601, 338] on icon at bounding box center [604, 335] width 16 height 16
click at [601, 338] on div at bounding box center [624, 296] width 1249 height 593
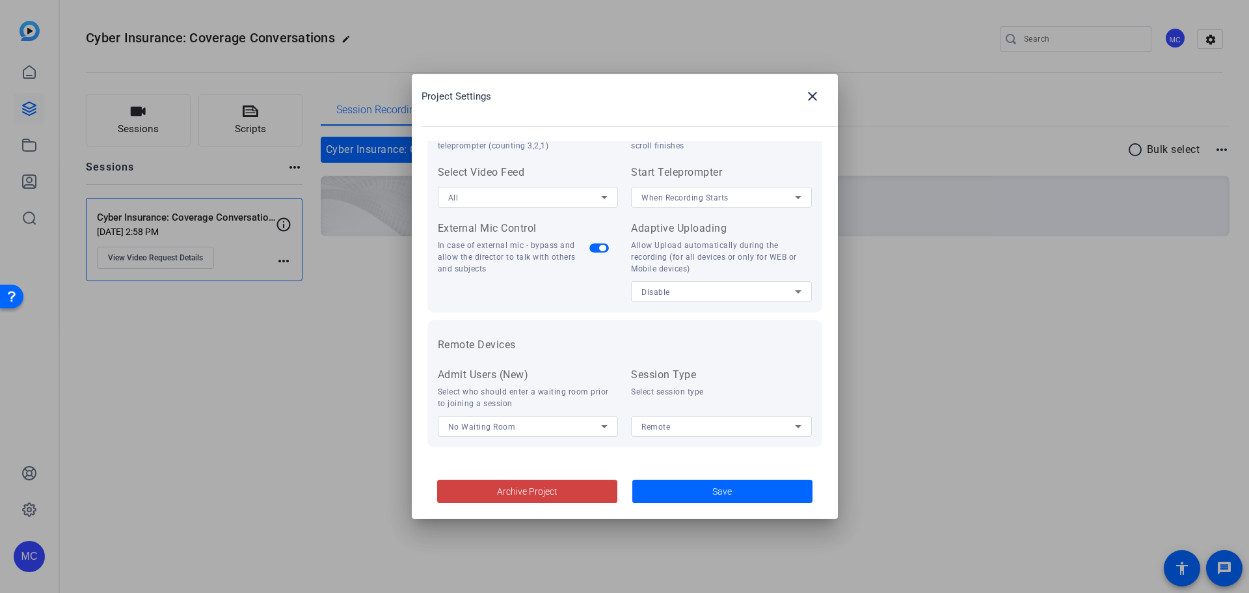
scroll to position [269, 0]
click at [723, 410] on span "Save" at bounding box center [722, 492] width 20 height 14
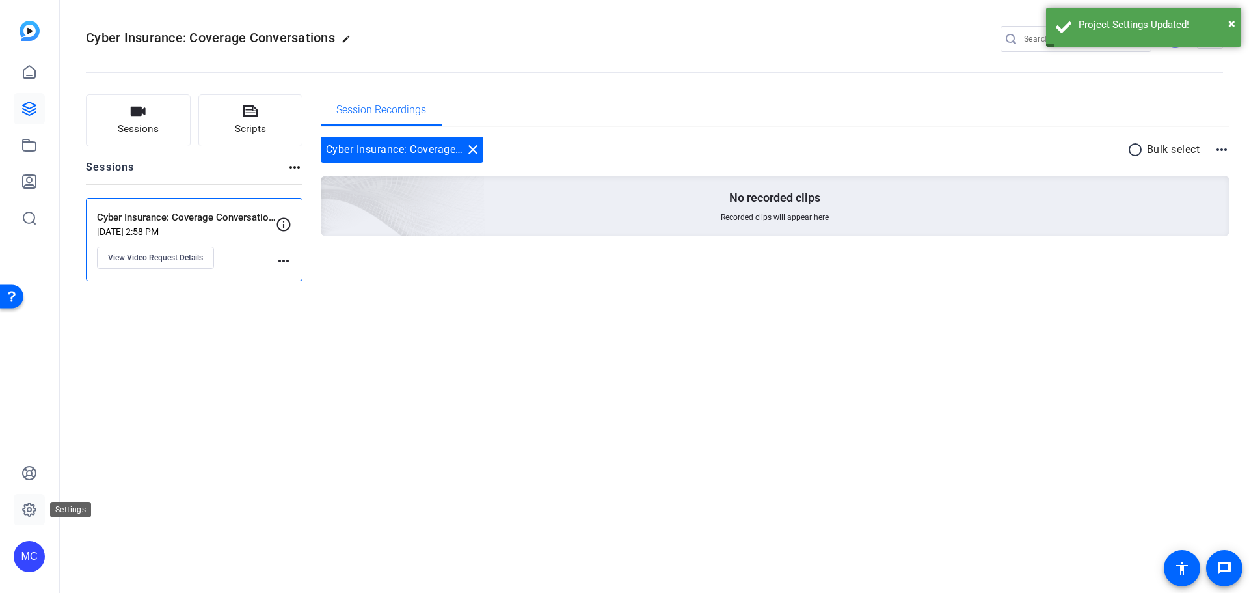
click at [31, 410] on icon at bounding box center [29, 509] width 4 height 4
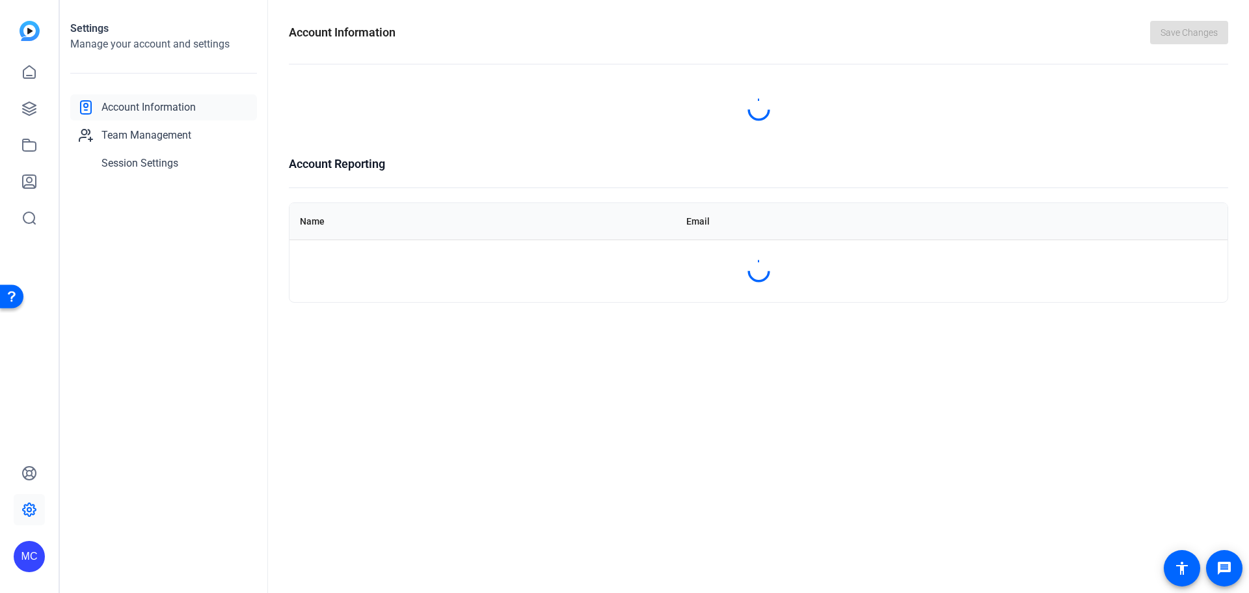
click at [32, 410] on icon at bounding box center [29, 509] width 16 height 16
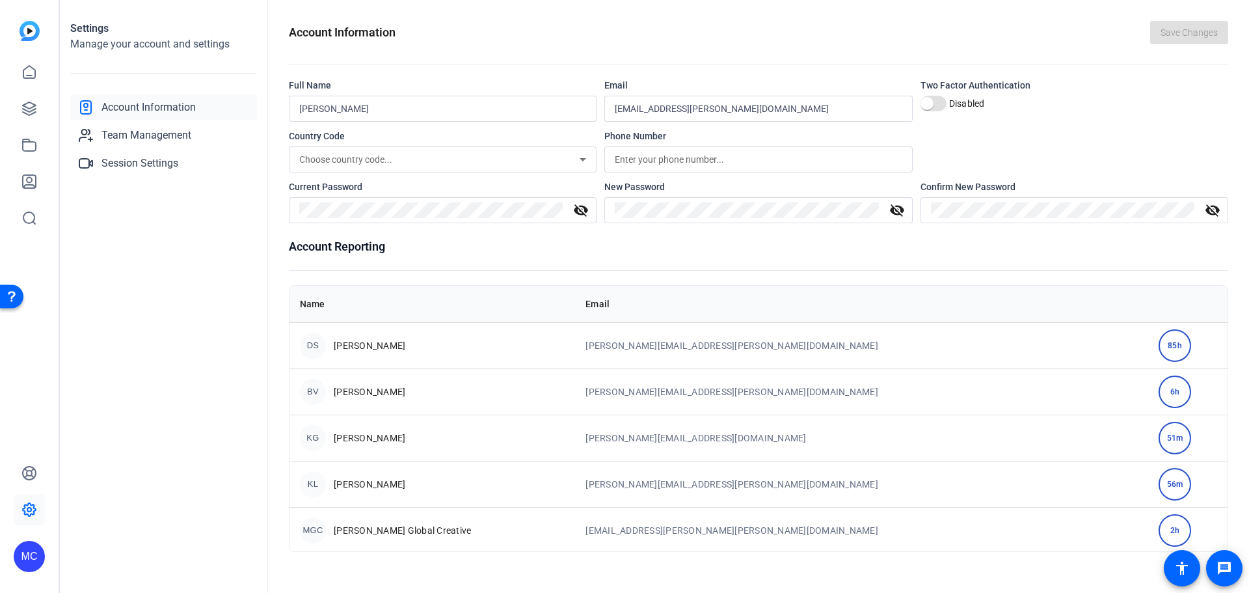
click at [583, 159] on icon at bounding box center [583, 159] width 7 height 3
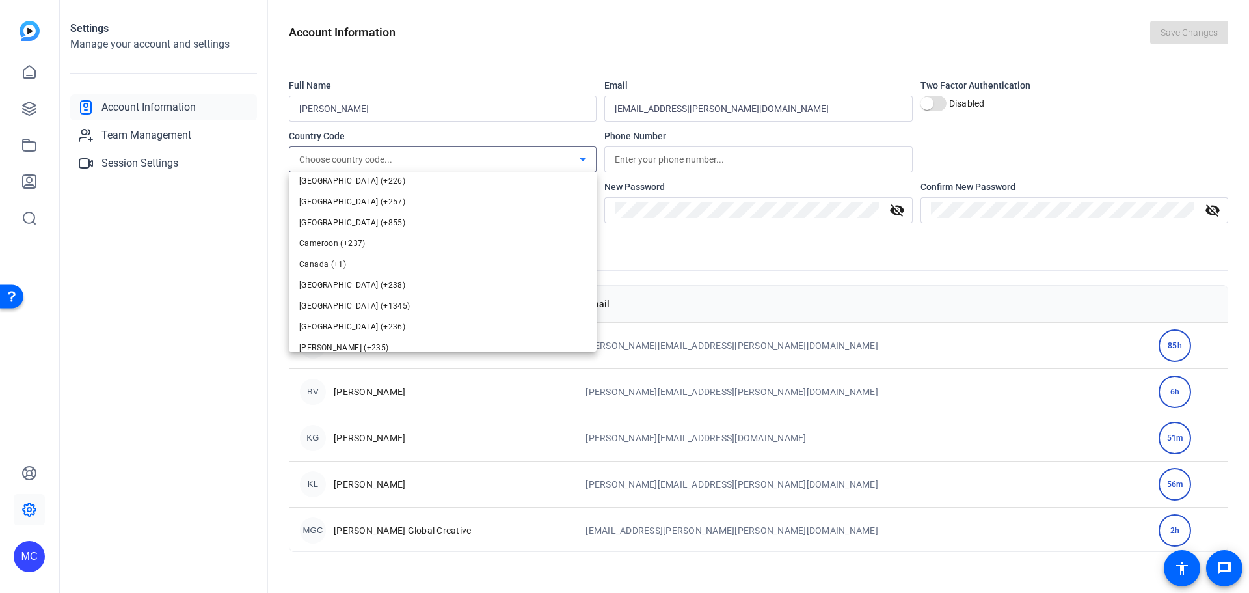
scroll to position [789, 0]
click at [503, 241] on mat-option "Canada (+1)" at bounding box center [443, 243] width 308 height 21
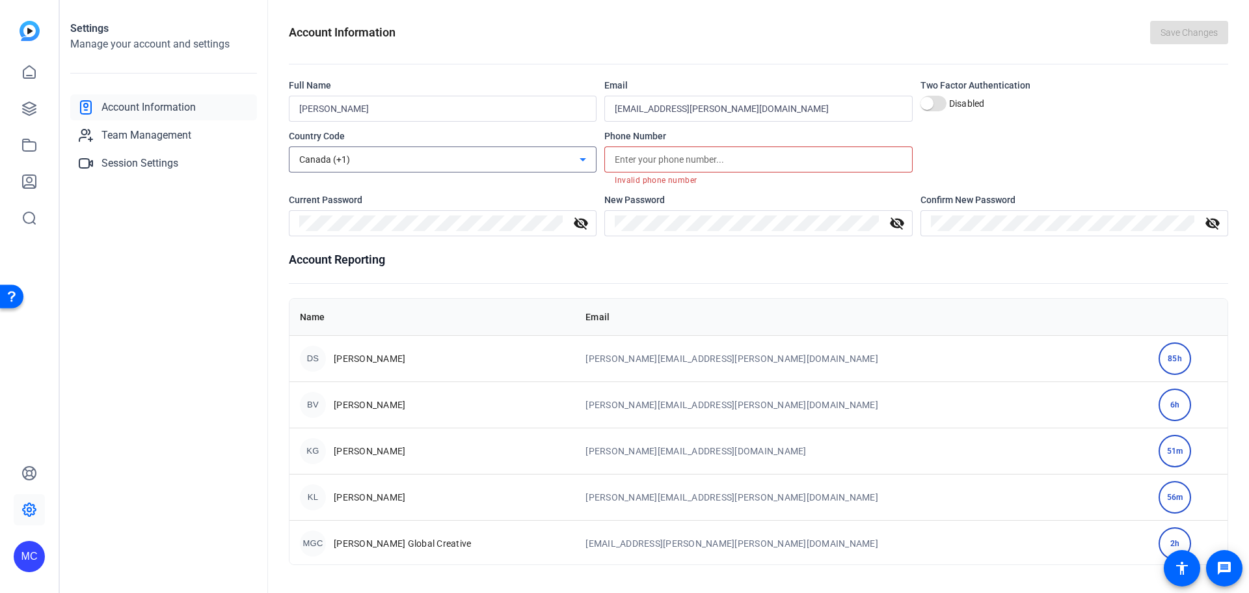
click at [642, 158] on input "text" at bounding box center [758, 160] width 287 height 16
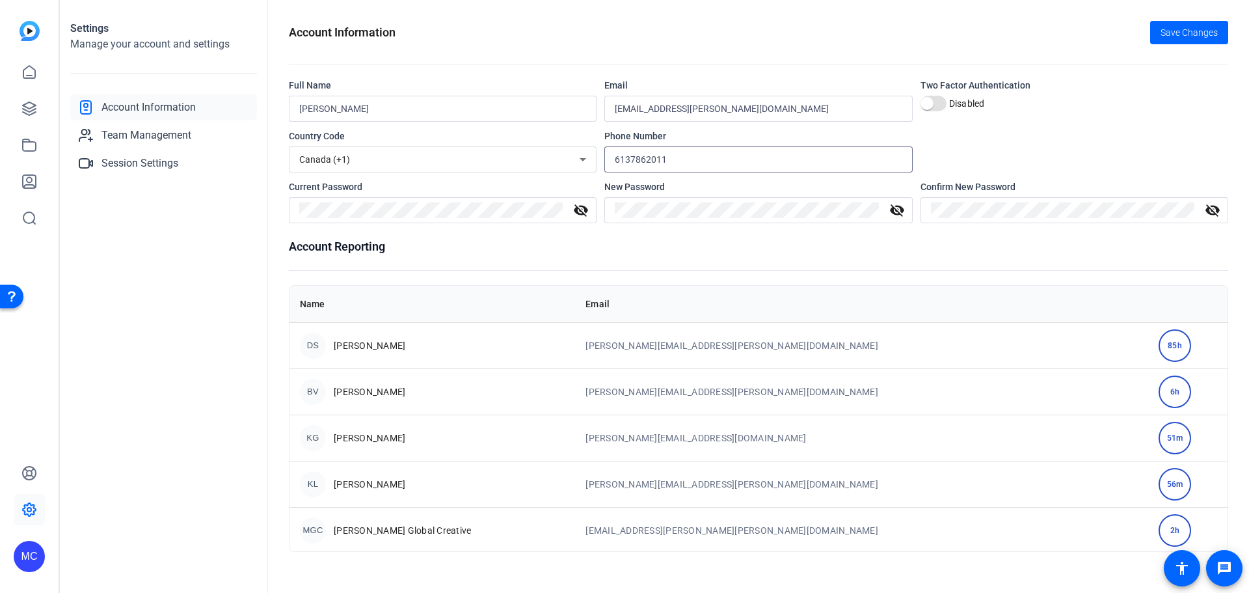
click at [792, 153] on input "6137862011" at bounding box center [758, 160] width 287 height 16
type input "6137862011"
click at [832, 265] on div "Account Reporting Name Email DS David Shaw David.Shaw@mmc.com 85h BV Bonnie Vie…" at bounding box center [758, 394] width 939 height 314
drag, startPoint x: 1185, startPoint y: 30, endPoint x: 1192, endPoint y: 27, distance: 7.0
click at [832, 27] on span "Save Changes" at bounding box center [1188, 33] width 57 height 14
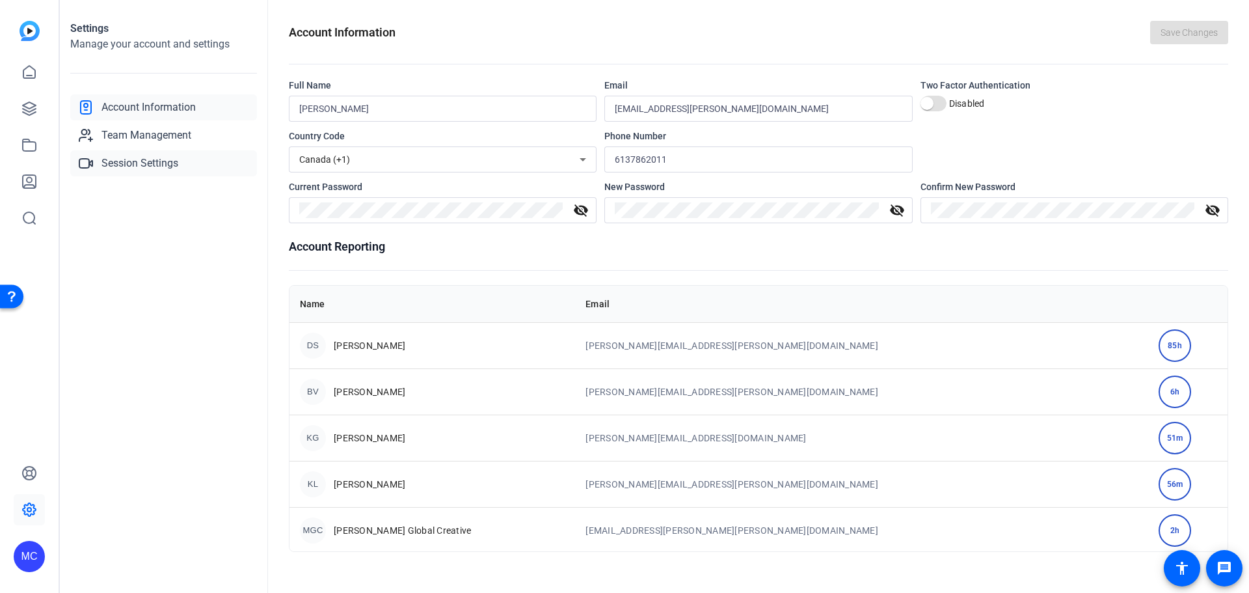
click at [162, 163] on span "Session Settings" at bounding box center [139, 163] width 77 height 16
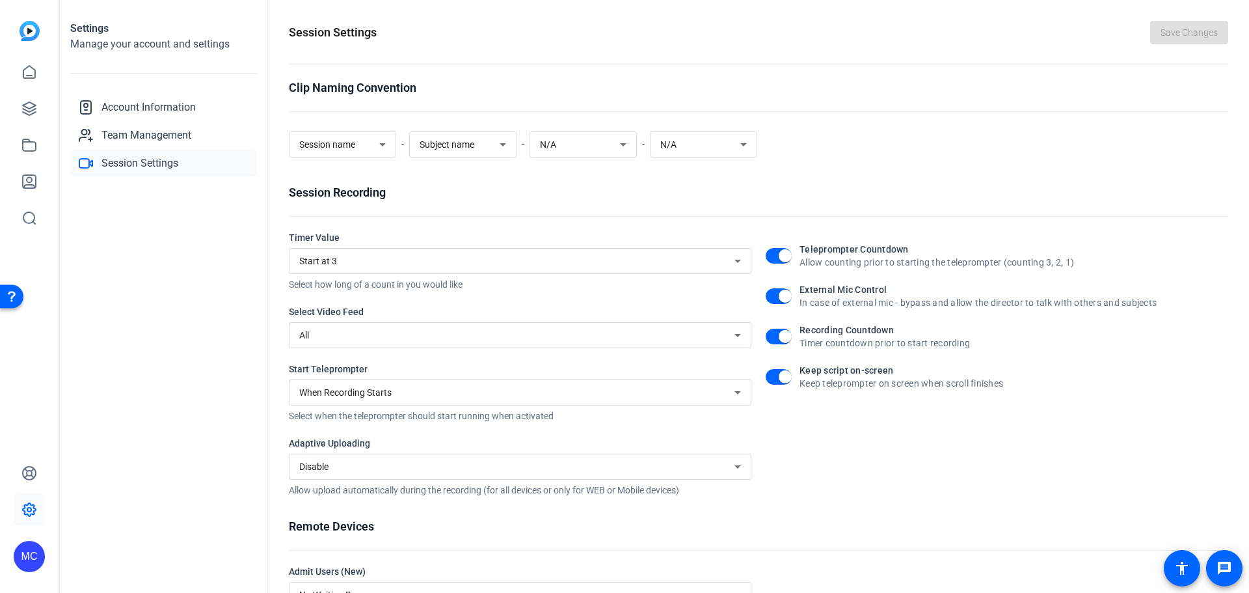
click at [621, 142] on icon at bounding box center [623, 145] width 16 height 16
click at [604, 217] on mat-option "Subject name" at bounding box center [582, 214] width 107 height 21
click at [745, 144] on icon at bounding box center [743, 144] width 7 height 3
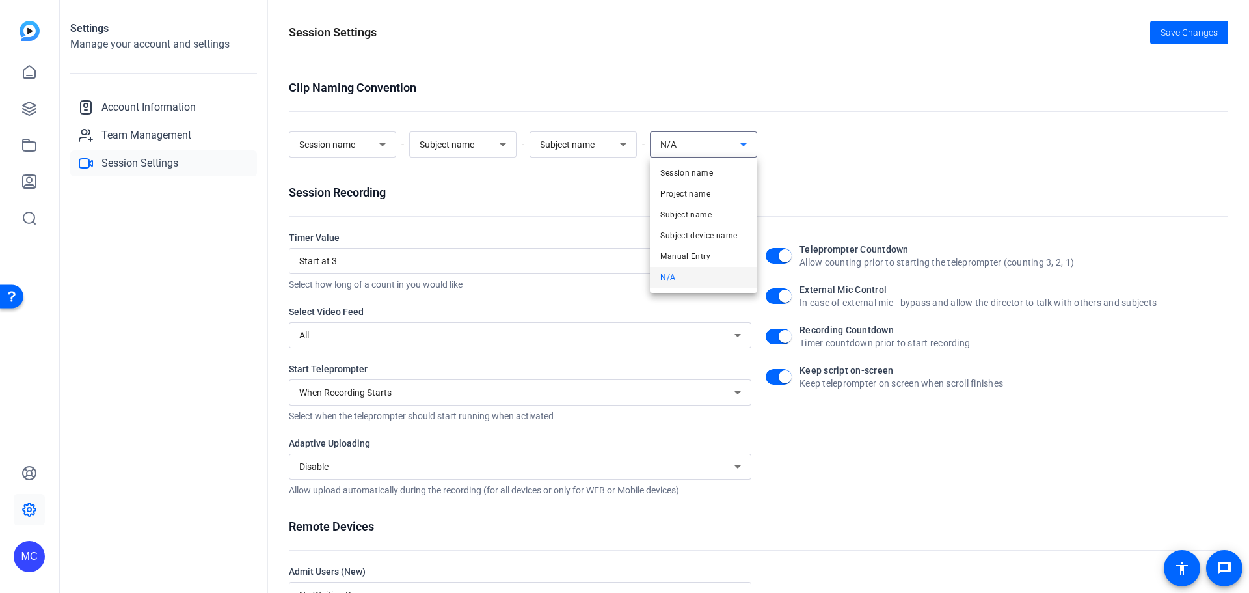
click at [745, 144] on div at bounding box center [624, 296] width 1249 height 593
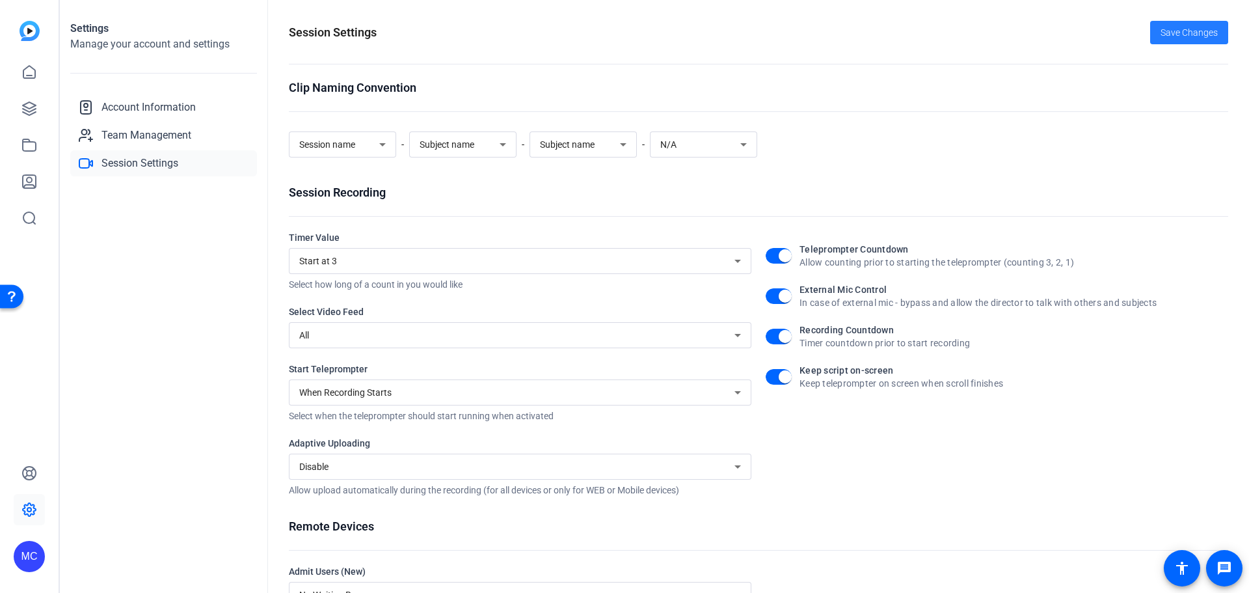
click at [832, 27] on span "Save Changes" at bounding box center [1188, 33] width 57 height 14
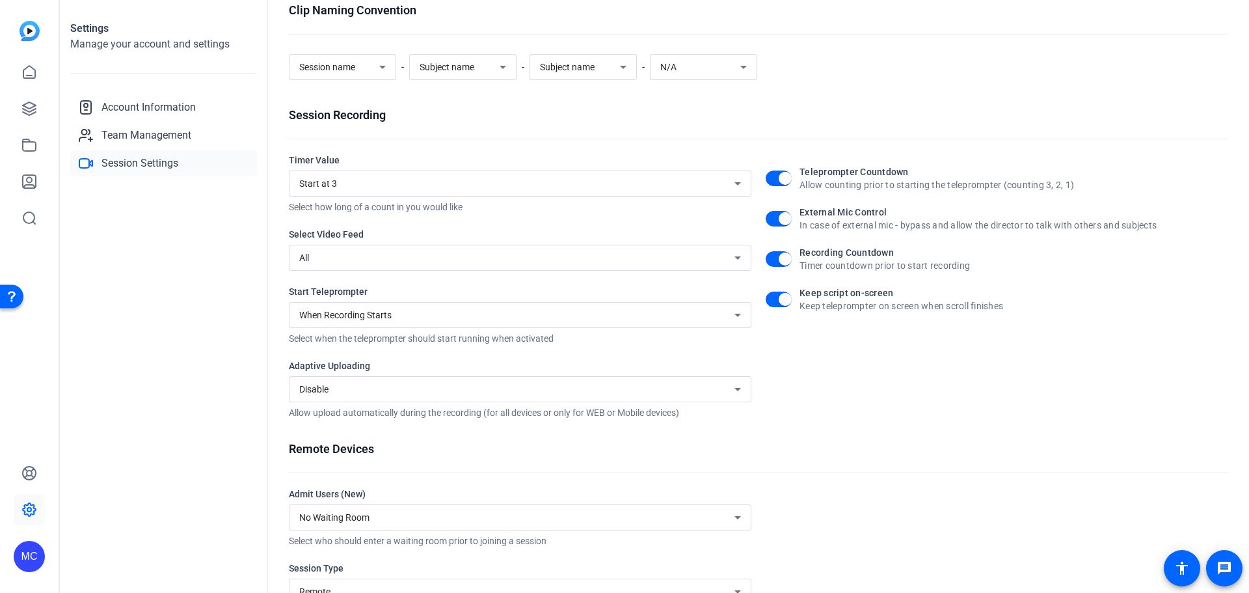
scroll to position [127, 0]
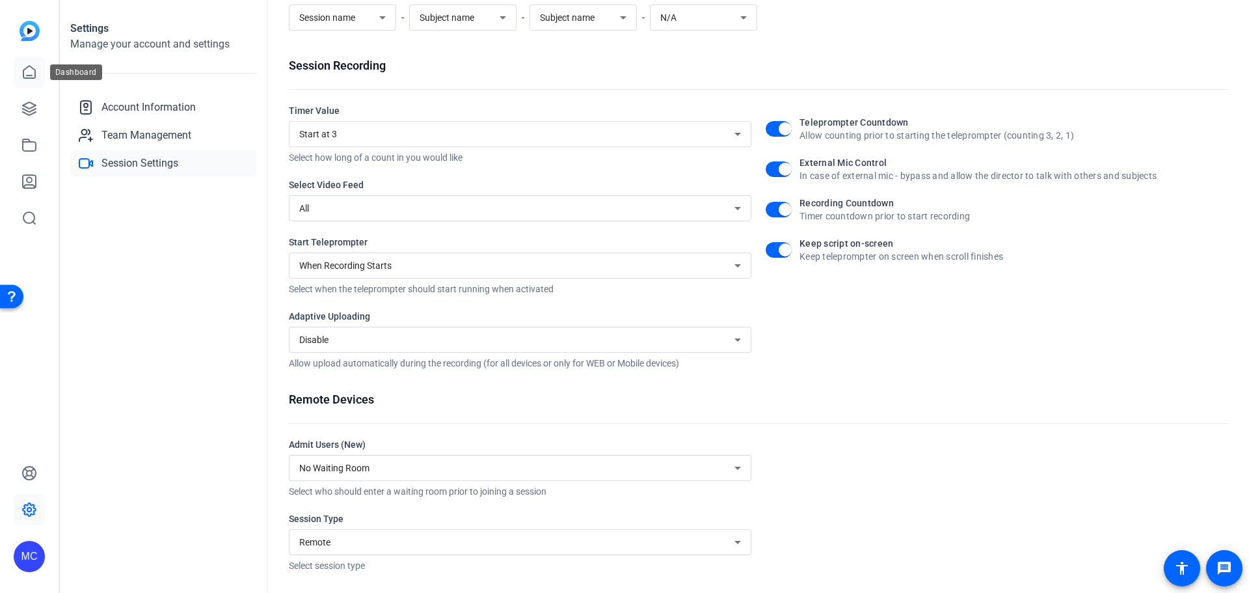
click at [30, 71] on icon at bounding box center [29, 72] width 16 height 16
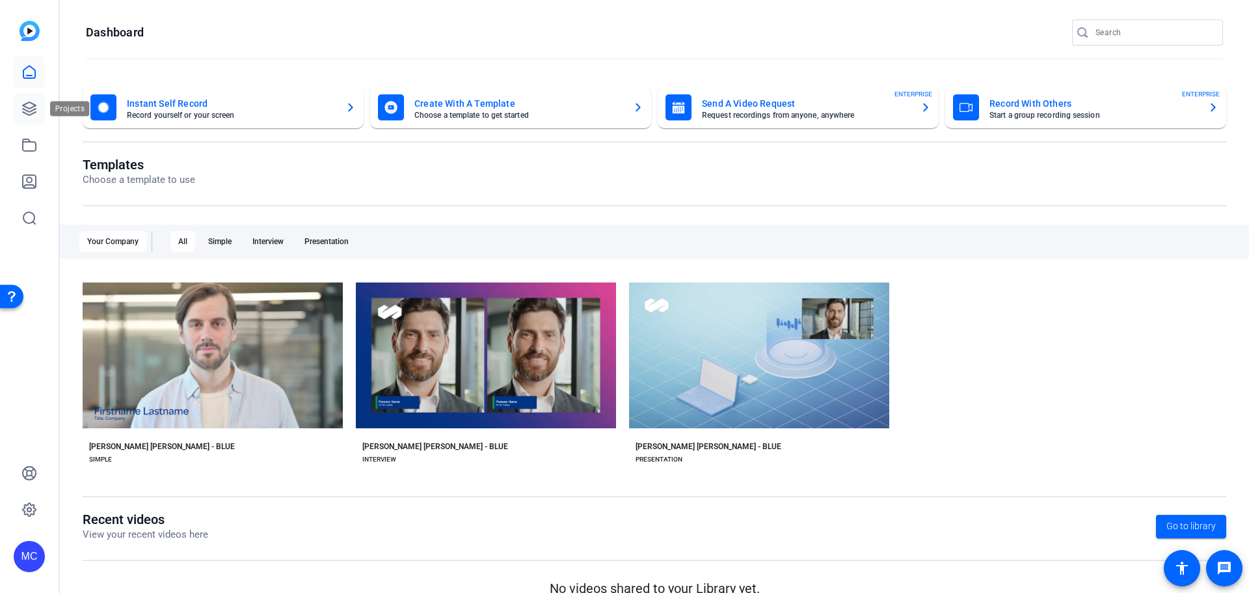
click at [32, 105] on icon at bounding box center [29, 109] width 16 height 16
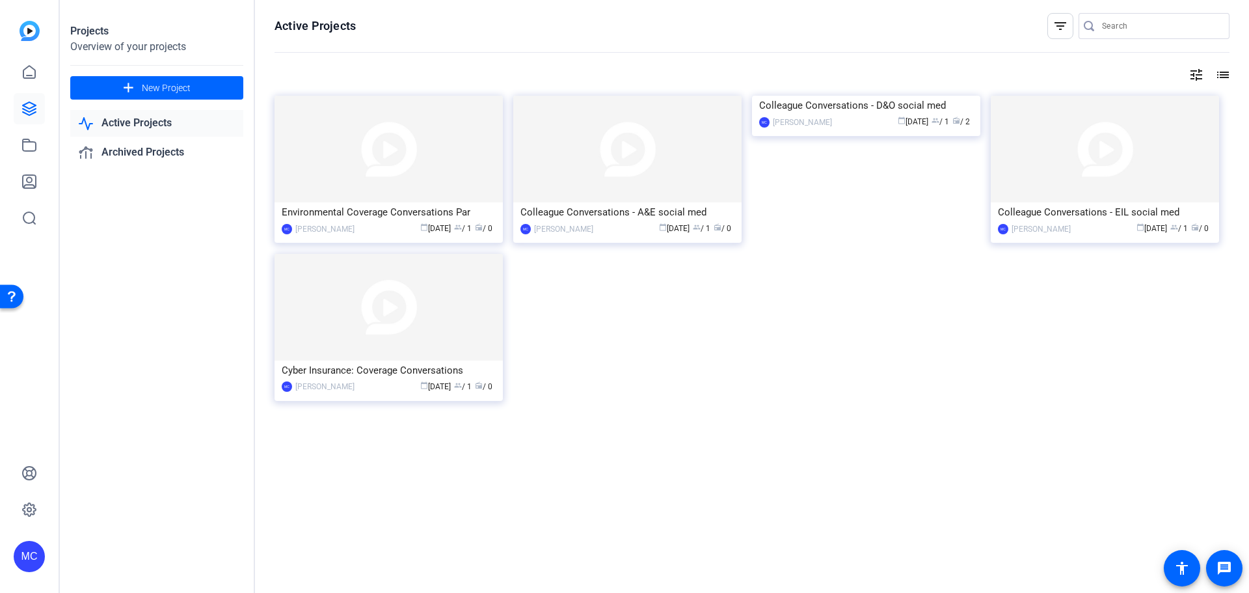
click at [392, 328] on img at bounding box center [388, 307] width 228 height 107
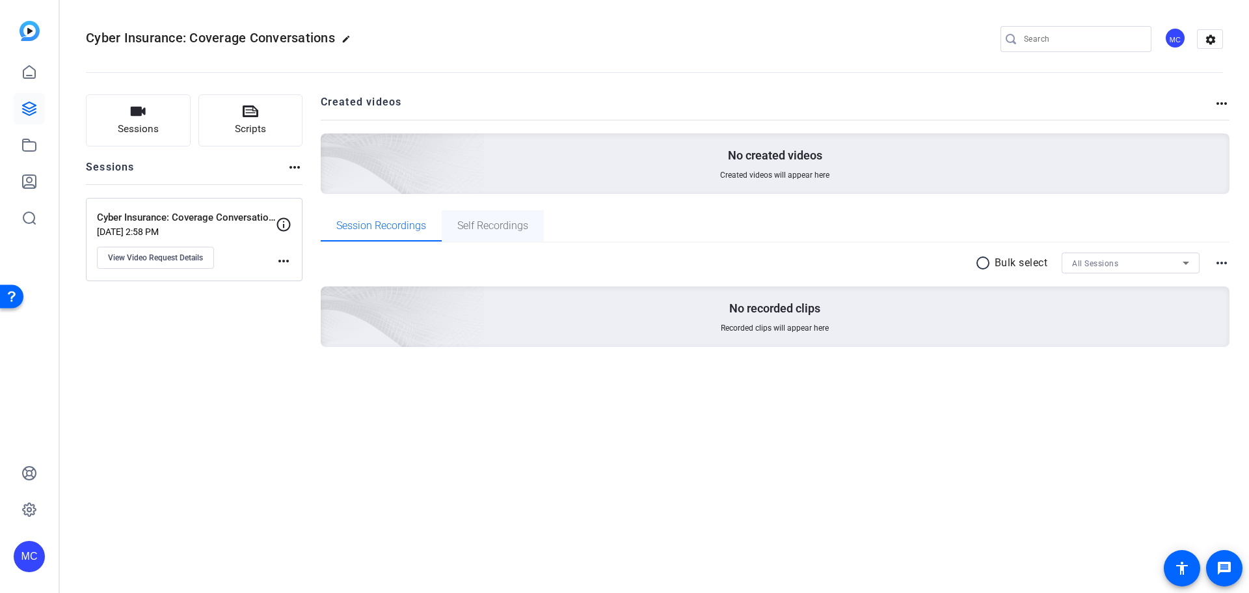
click at [503, 226] on span "Self Recordings" at bounding box center [492, 225] width 71 height 10
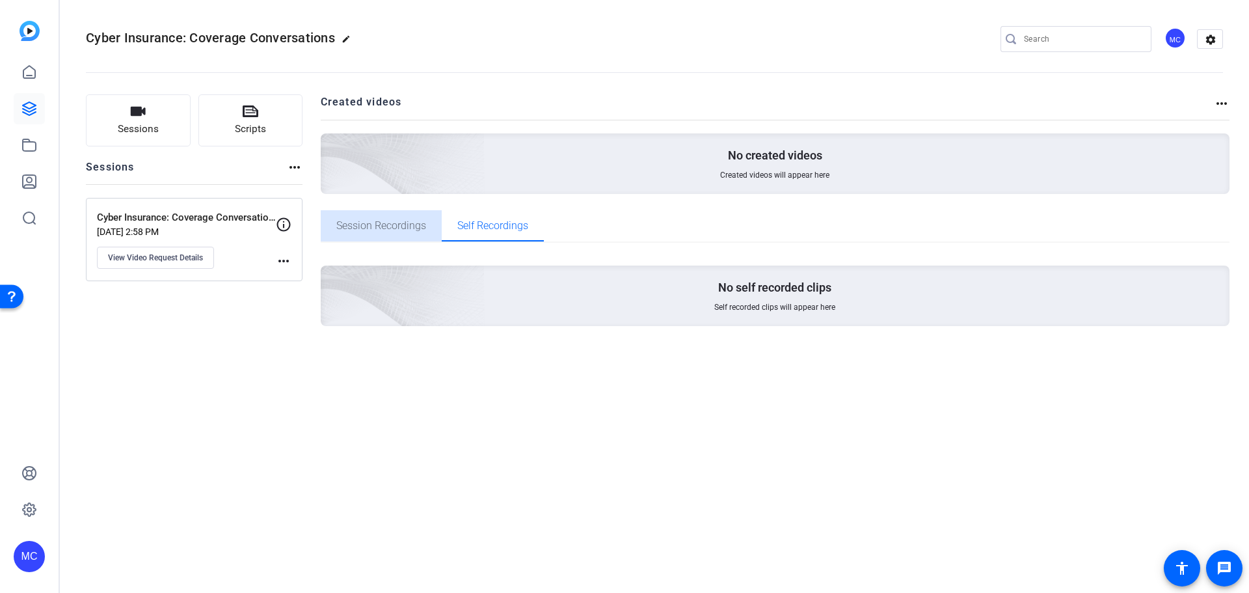
click at [397, 226] on span "Session Recordings" at bounding box center [381, 225] width 90 height 10
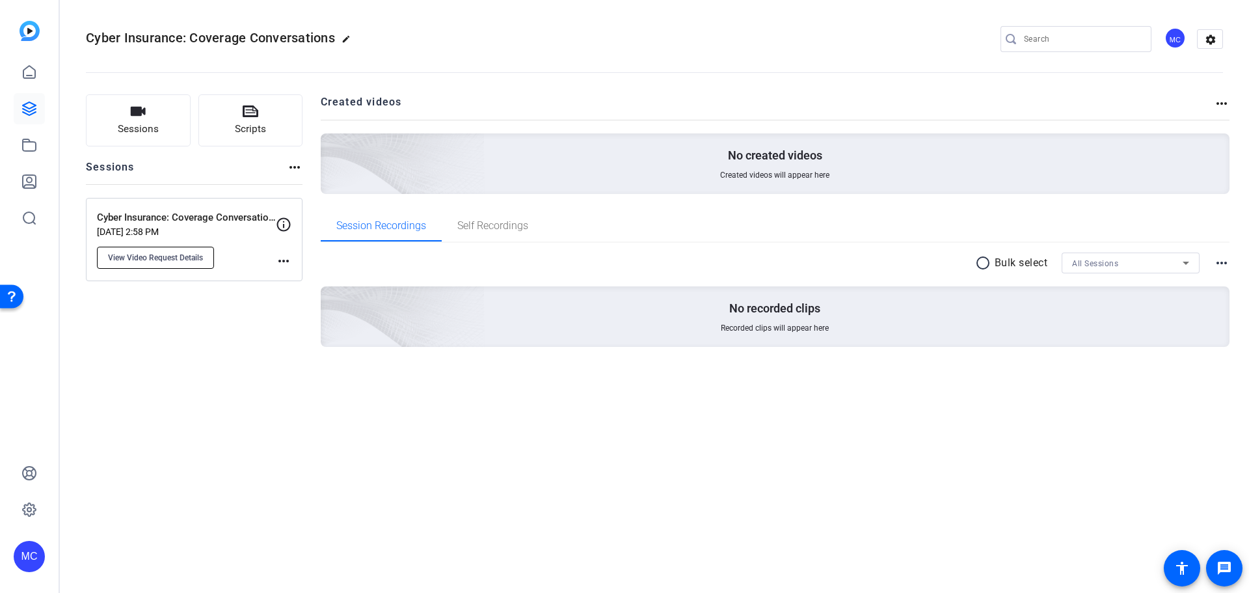
click at [148, 258] on span "View Video Request Details" at bounding box center [155, 257] width 95 height 10
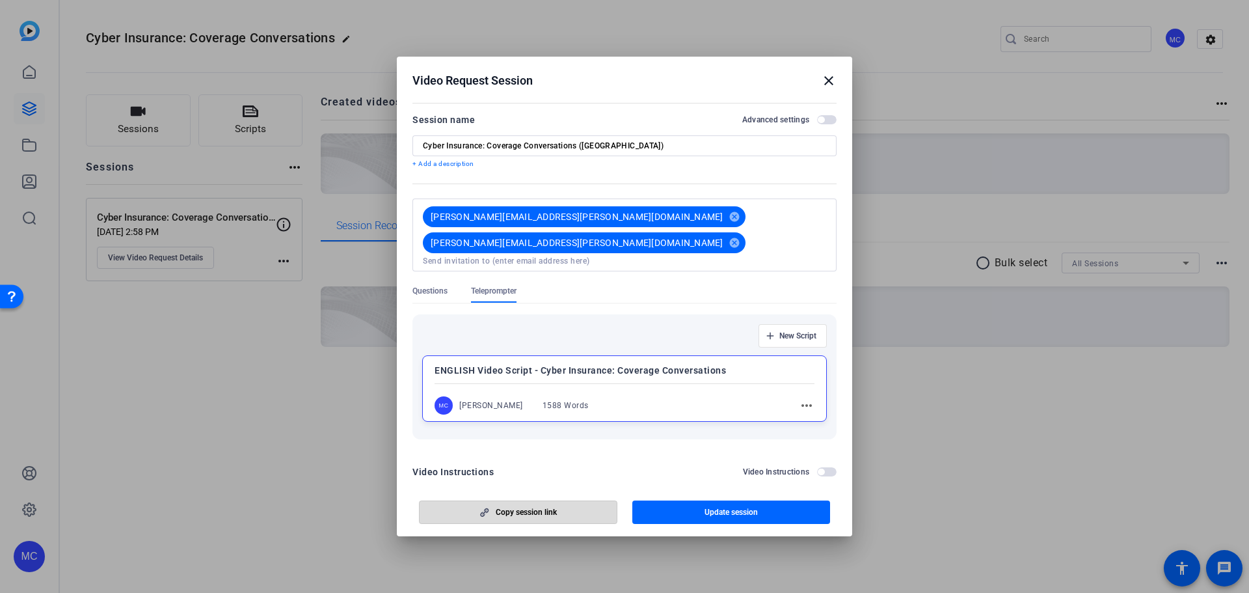
click at [514, 410] on span "Copy session link" at bounding box center [526, 512] width 61 height 10
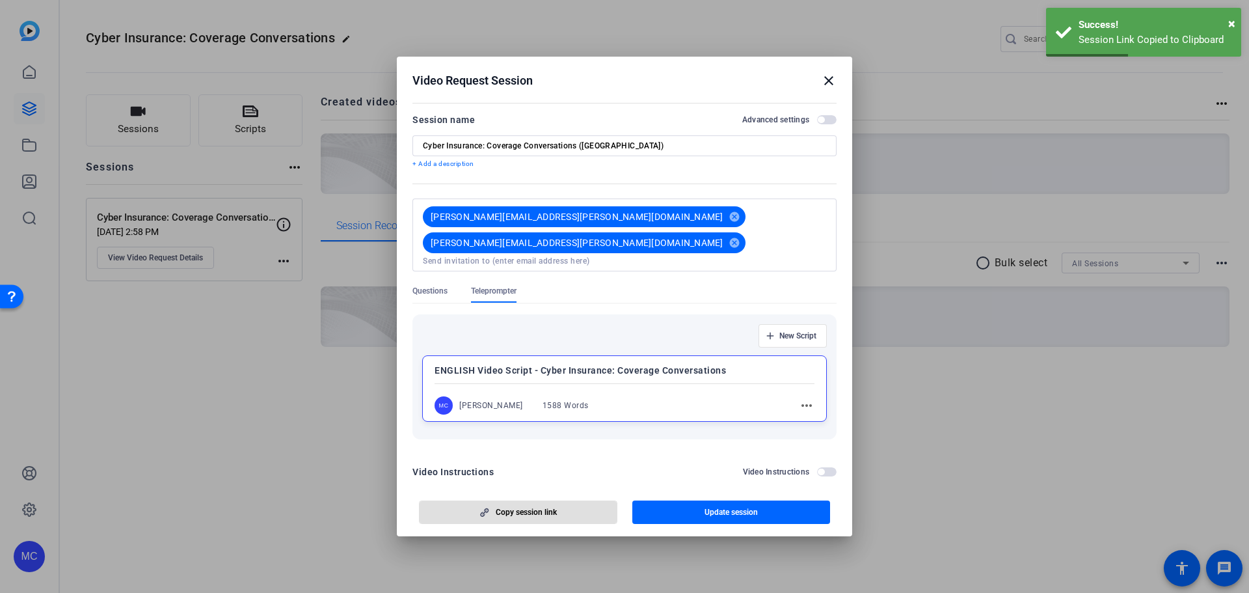
click at [615, 256] on input at bounding box center [624, 261] width 403 height 10
type input "mylene.cooke@victorinsurance.com"
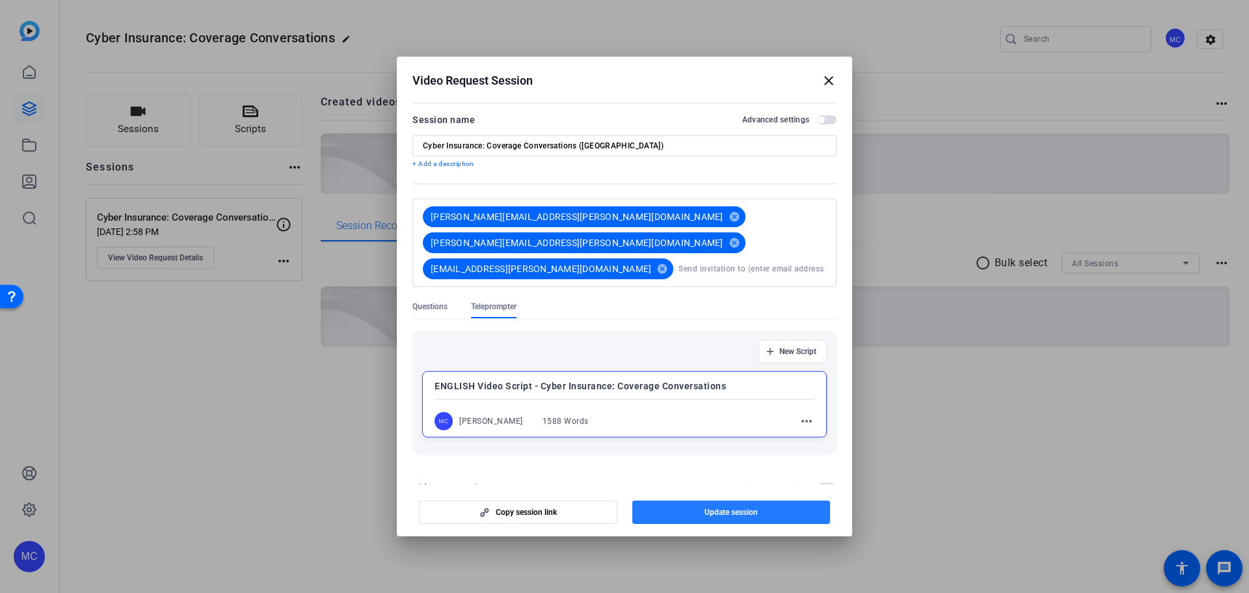
click at [721, 410] on span "button" at bounding box center [731, 511] width 198 height 31
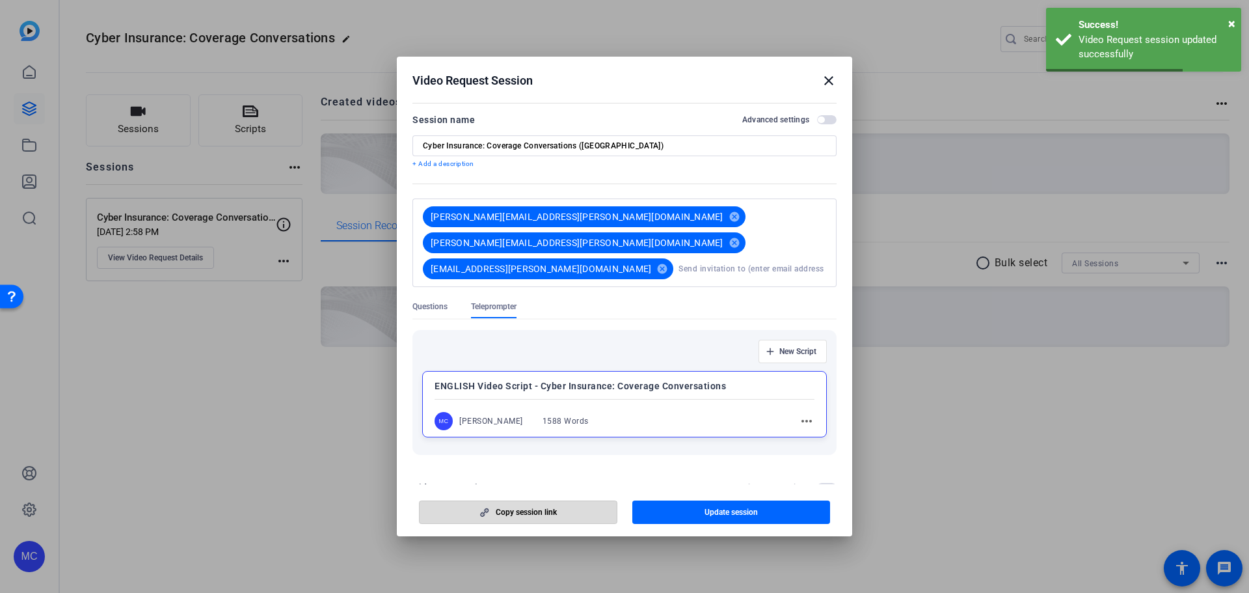
click at [551, 410] on span "Copy session link" at bounding box center [526, 512] width 61 height 10
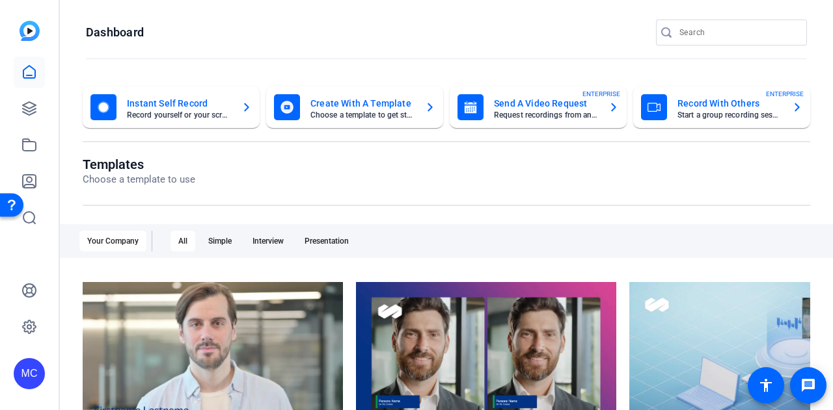
click at [202, 157] on openreel-page-title "Templates Choose a template to use" at bounding box center [446, 172] width 727 height 31
click at [25, 32] on img at bounding box center [30, 31] width 20 height 20
click at [26, 112] on icon at bounding box center [29, 109] width 16 height 16
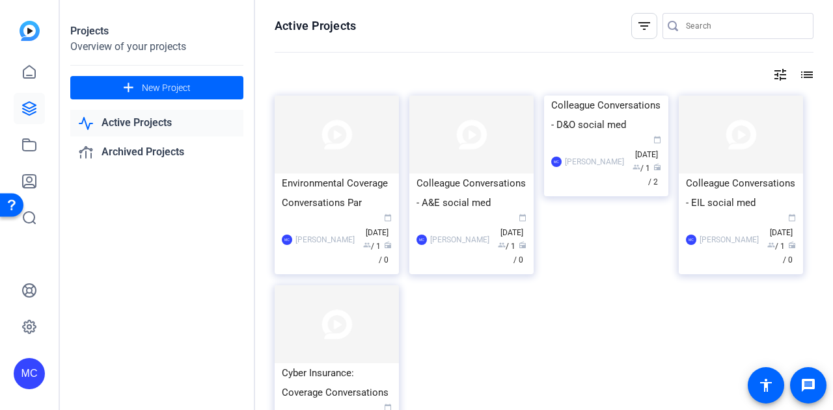
click at [29, 27] on img at bounding box center [30, 31] width 20 height 20
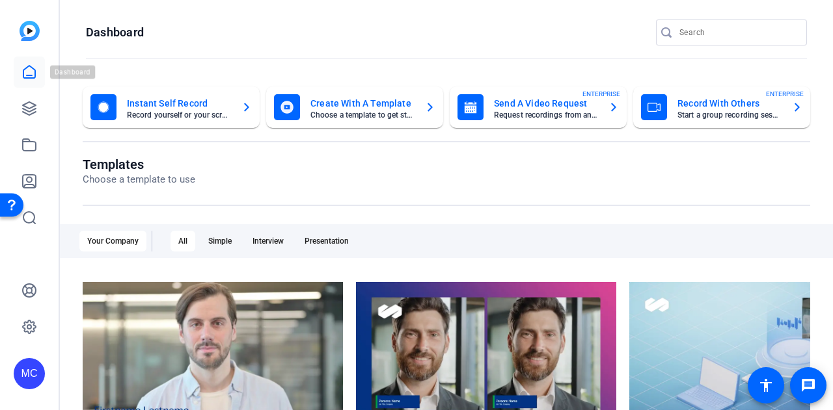
click at [27, 77] on icon at bounding box center [29, 72] width 16 height 16
click at [26, 115] on icon at bounding box center [29, 109] width 16 height 16
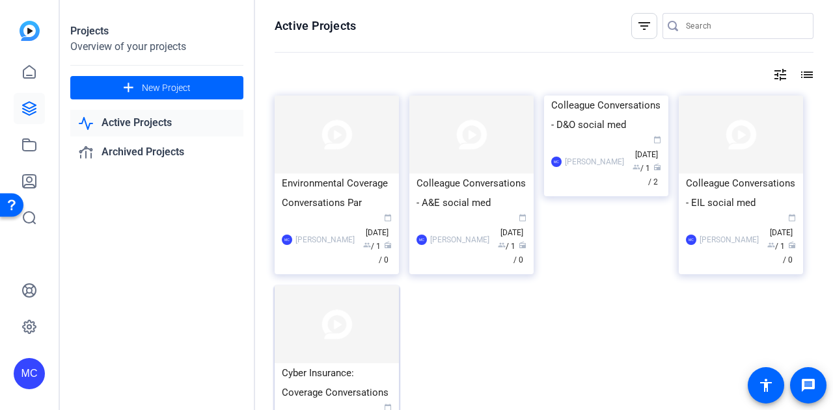
click at [317, 322] on img at bounding box center [336, 325] width 124 height 78
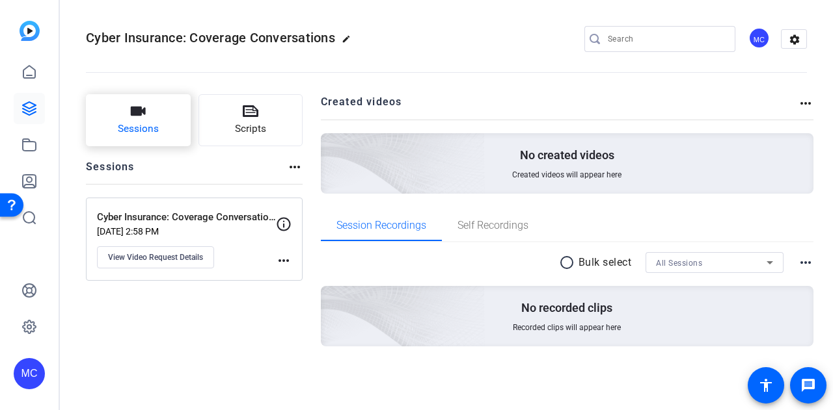
click at [143, 111] on icon "button" at bounding box center [138, 111] width 15 height 9
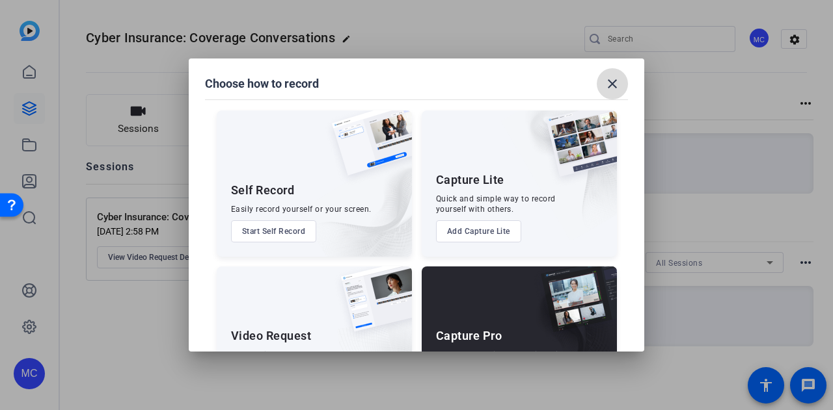
click at [617, 73] on span at bounding box center [611, 83] width 31 height 31
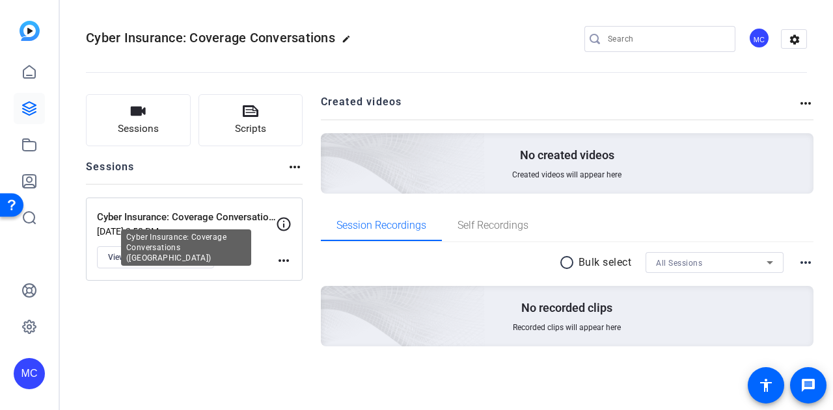
click at [204, 215] on p "Cyber Insurance: Coverage Conversations ([GEOGRAPHIC_DATA])" at bounding box center [186, 217] width 179 height 15
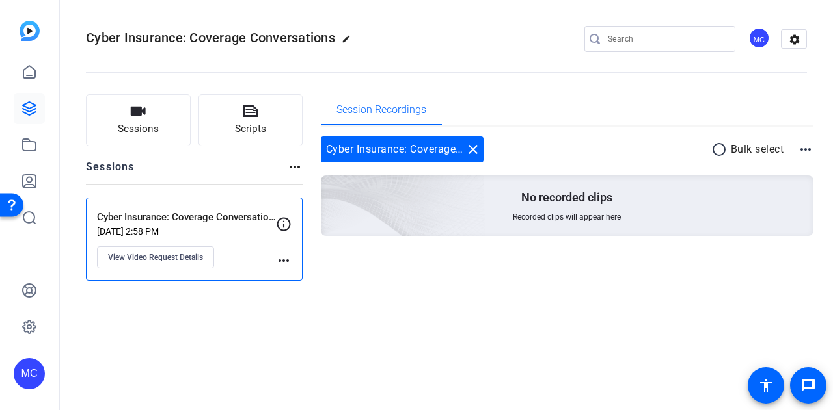
click at [479, 72] on div at bounding box center [446, 72] width 721 height 1
click at [148, 110] on button "Sessions" at bounding box center [138, 120] width 105 height 52
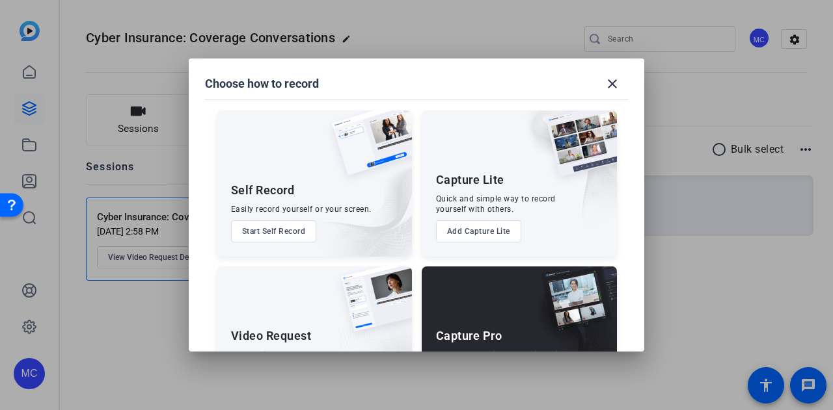
click at [271, 227] on button "Start Self Record" at bounding box center [274, 231] width 86 height 22
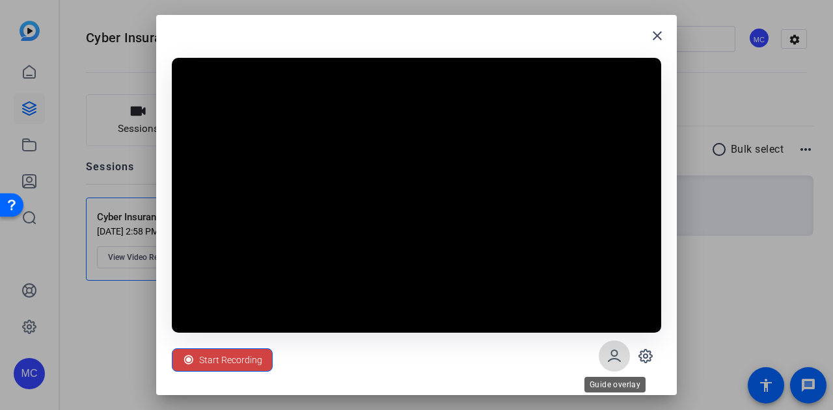
click at [616, 351] on icon at bounding box center [614, 357] width 16 height 16
click at [645, 358] on icon at bounding box center [645, 356] width 4 height 4
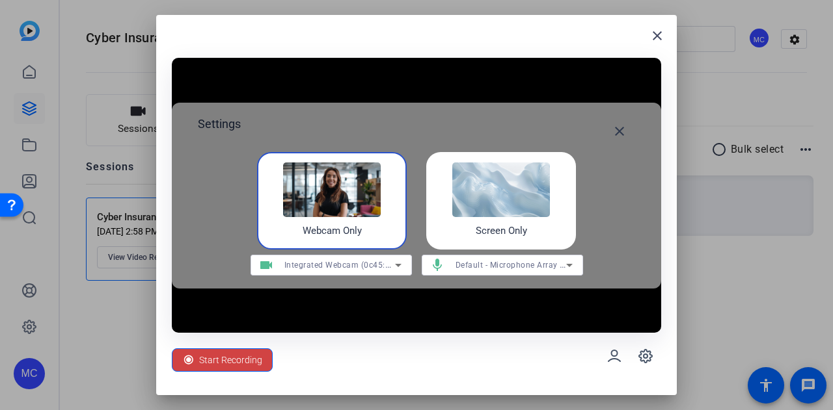
click at [514, 189] on img at bounding box center [501, 190] width 98 height 55
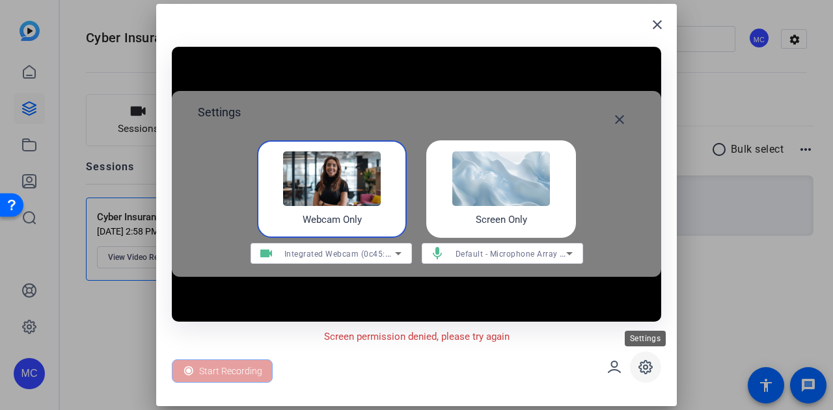
click at [645, 373] on icon at bounding box center [645, 367] width 13 height 13
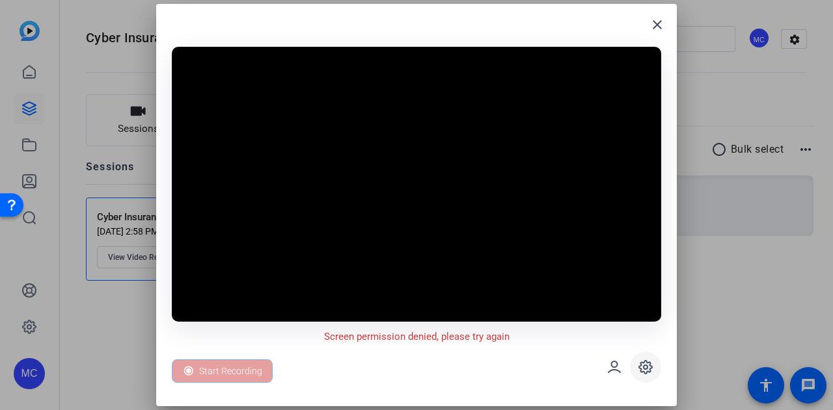
click at [639, 375] on span at bounding box center [645, 367] width 31 height 31
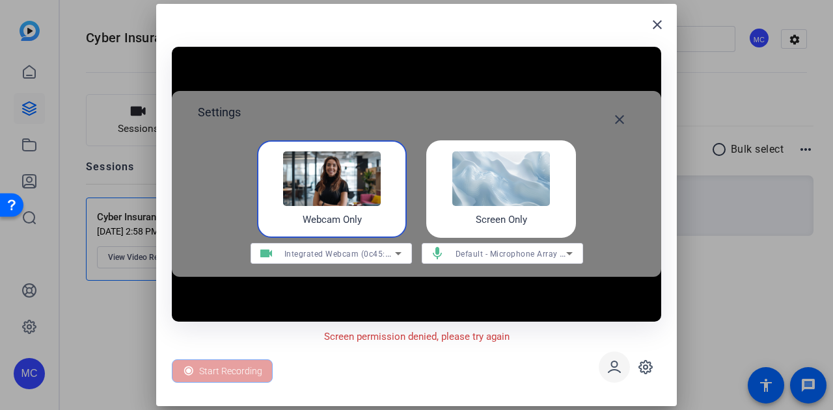
click at [616, 373] on icon at bounding box center [614, 368] width 16 height 16
click at [637, 371] on icon at bounding box center [645, 368] width 16 height 16
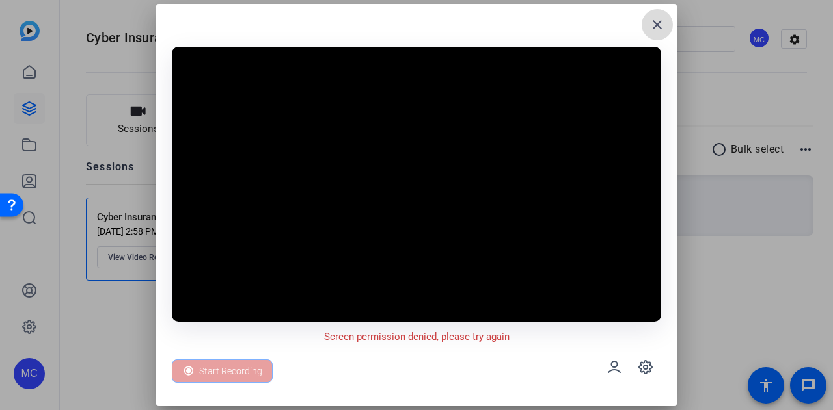
click at [660, 19] on mat-icon "close" at bounding box center [657, 25] width 16 height 16
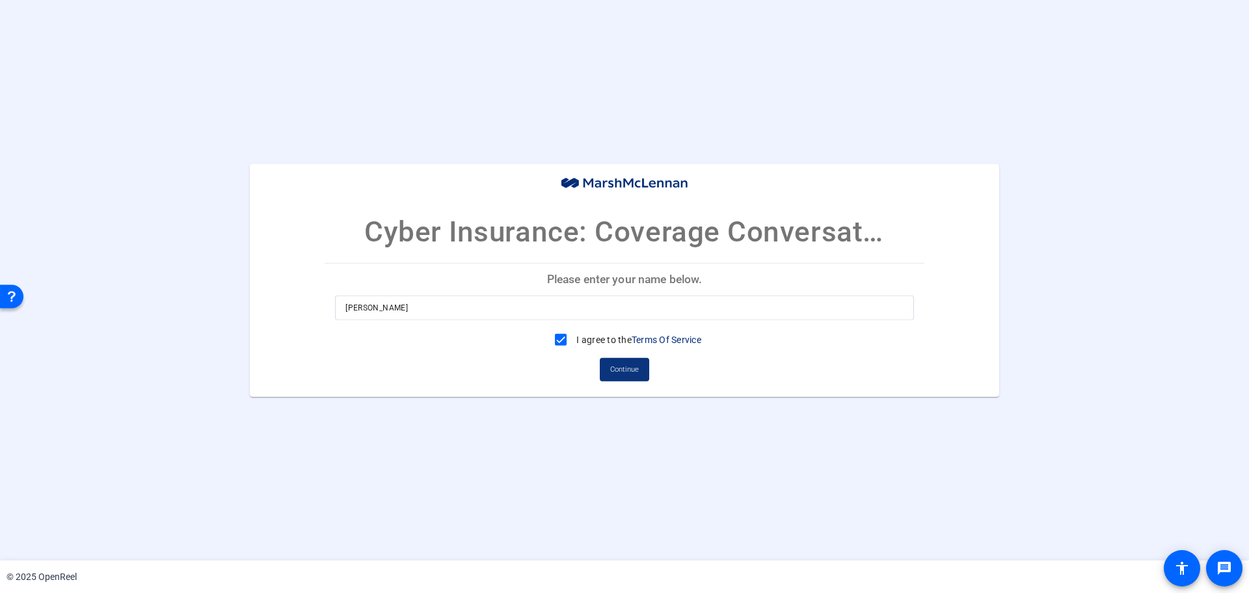
click at [625, 368] on span "Continue" at bounding box center [624, 370] width 29 height 20
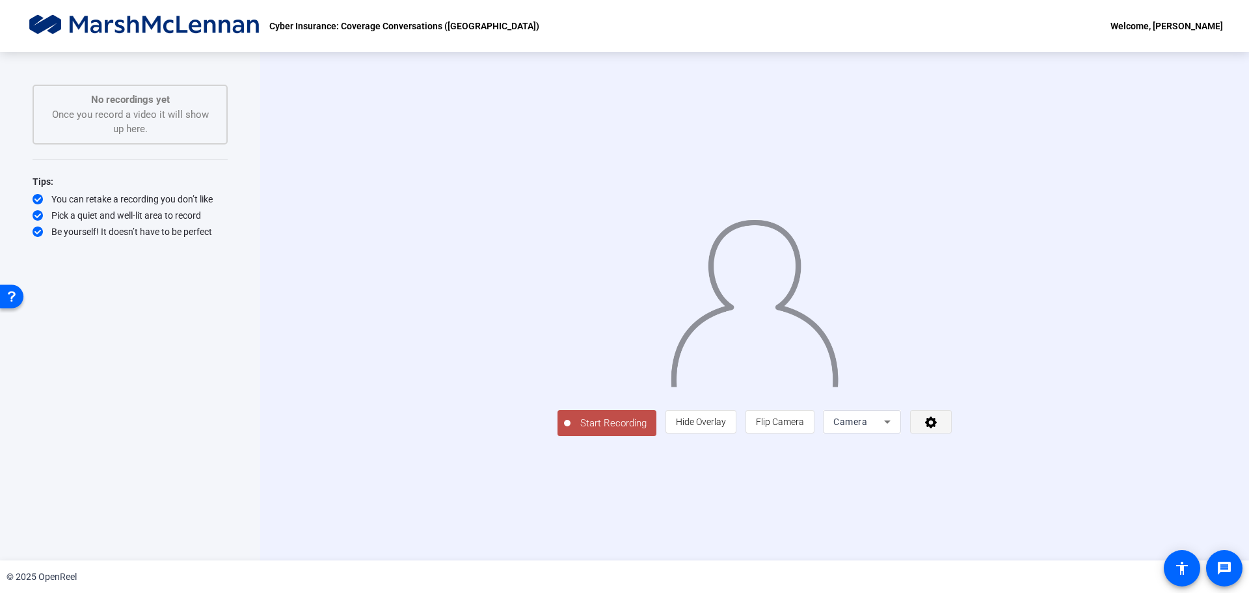
click at [939, 428] on icon at bounding box center [931, 421] width 15 height 13
click at [1130, 490] on div at bounding box center [624, 296] width 1249 height 593
click at [895, 429] on icon at bounding box center [887, 422] width 16 height 16
click at [1155, 446] on div at bounding box center [624, 296] width 1249 height 593
click at [895, 429] on icon at bounding box center [887, 422] width 16 height 16
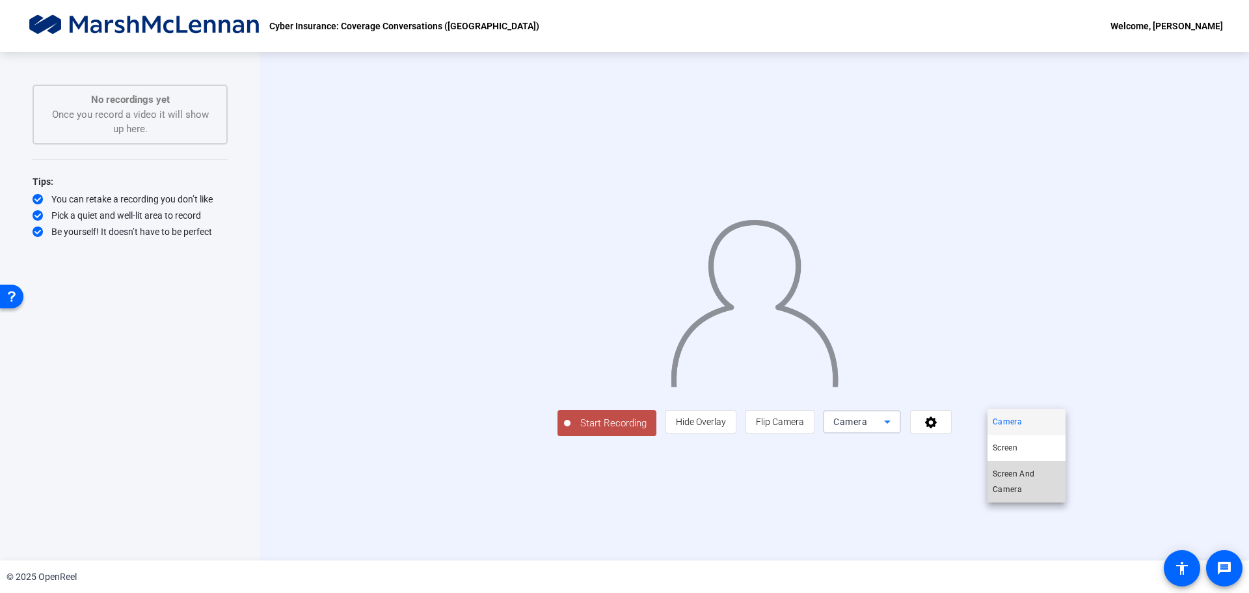
click at [1033, 471] on span "Screen And Camera" at bounding box center [1027, 481] width 68 height 31
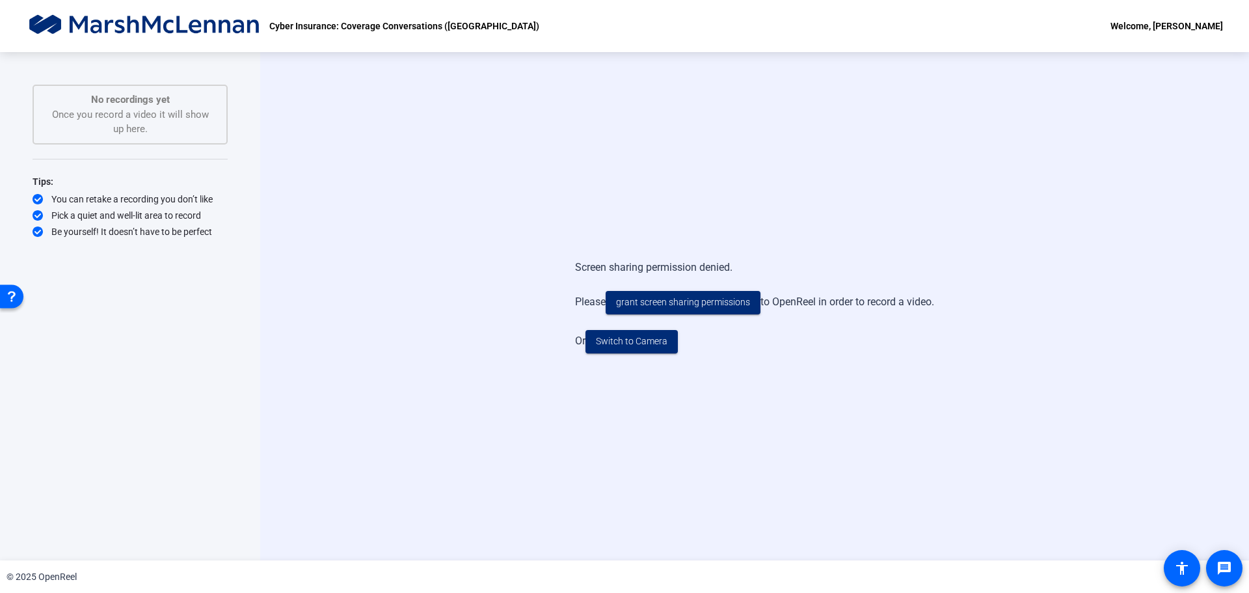
click at [825, 366] on div "Screen sharing permission denied. Please grant screen sharing permissions to Op…" at bounding box center [754, 307] width 359 height 120
click at [1061, 429] on div "Screen sharing permission denied. Please grant screen sharing permissions to Op…" at bounding box center [754, 306] width 989 height 508
click at [1223, 565] on mat-icon "message" at bounding box center [1224, 568] width 16 height 16
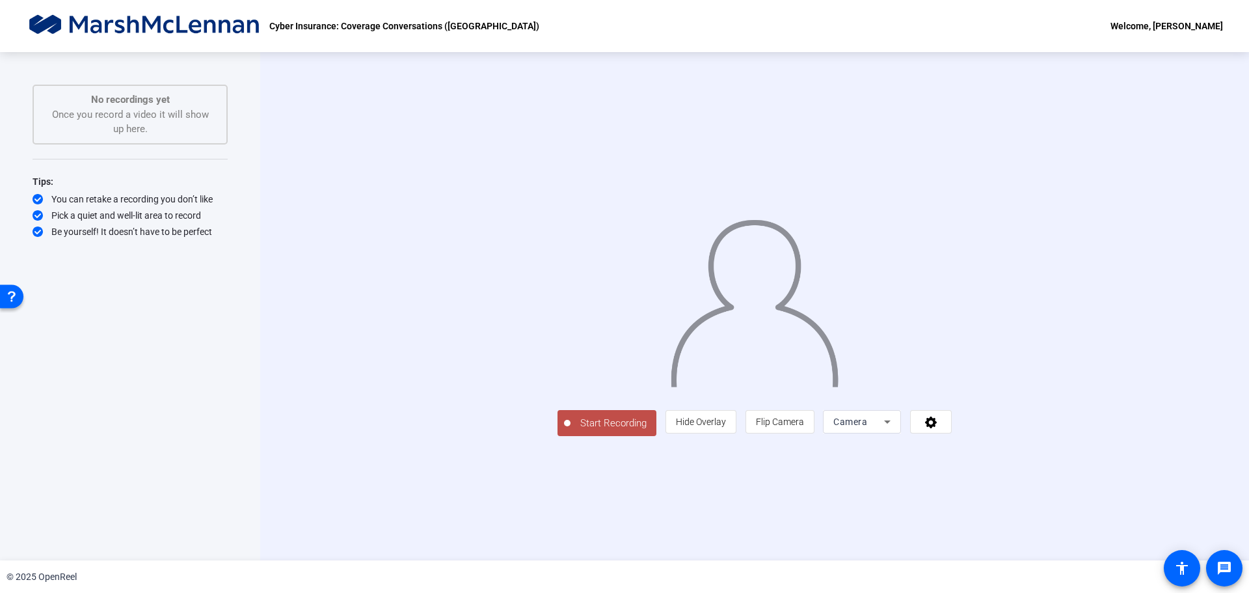
click at [570, 431] on span "Start Recording" at bounding box center [613, 423] width 86 height 15
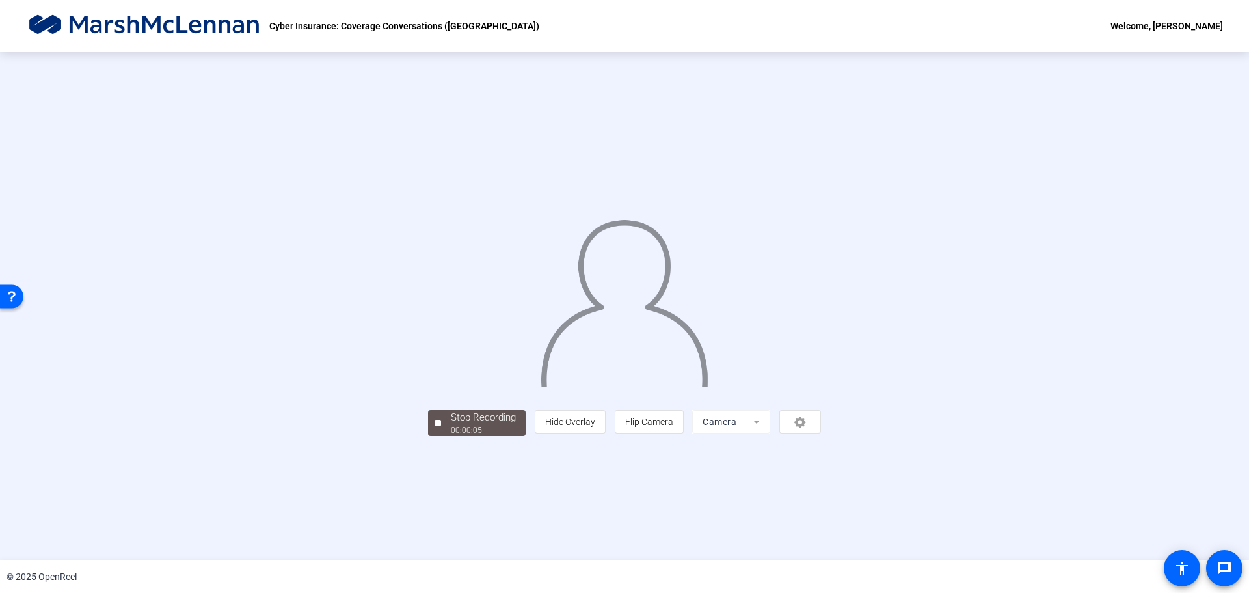
click at [492, 535] on div "Stop Recording 00:00:05 person Hide Overlay flip Flip Camera Camera" at bounding box center [624, 306] width 1249 height 508
click at [568, 542] on div "Stop Recording 00:00:06 person Hide Overlay flip Flip Camera Camera" at bounding box center [624, 306] width 1249 height 508
click at [428, 436] on button "Stop Recording 00:00:08" at bounding box center [477, 423] width 98 height 27
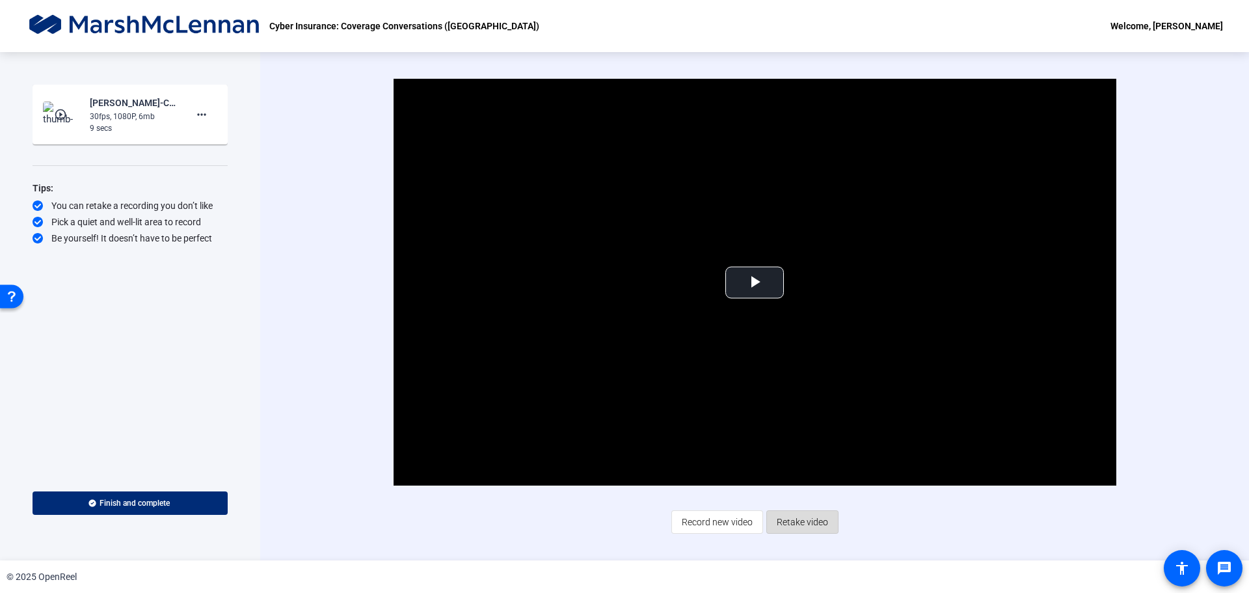
click at [818, 529] on span "Retake video" at bounding box center [802, 521] width 51 height 25
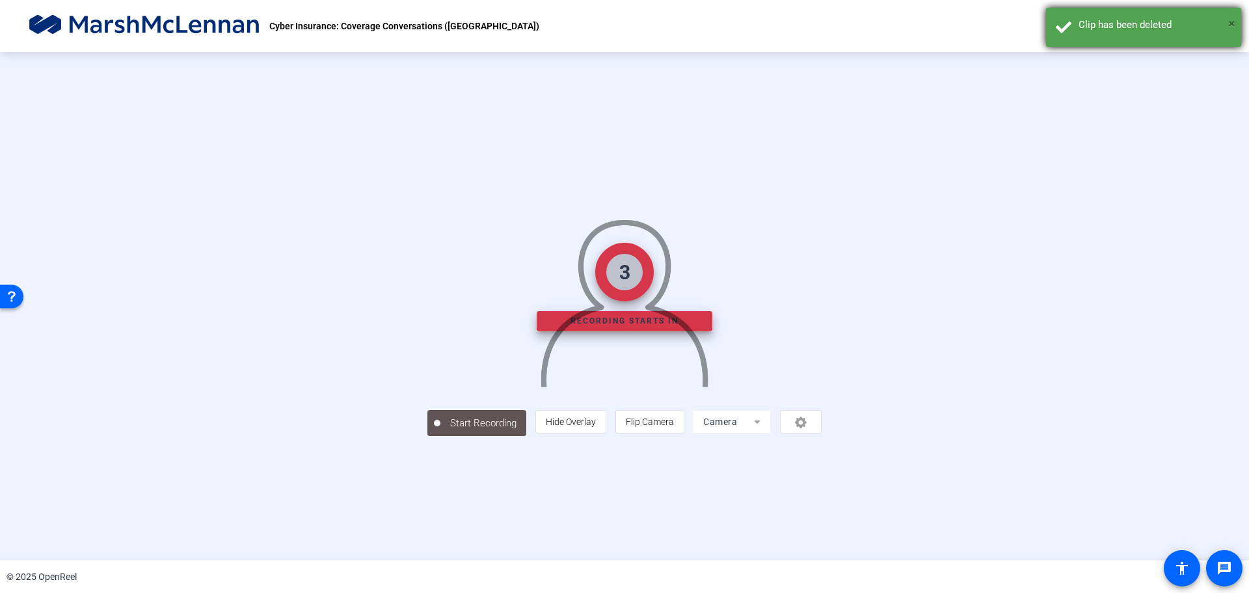
click at [1234, 18] on span "×" at bounding box center [1231, 24] width 7 height 16
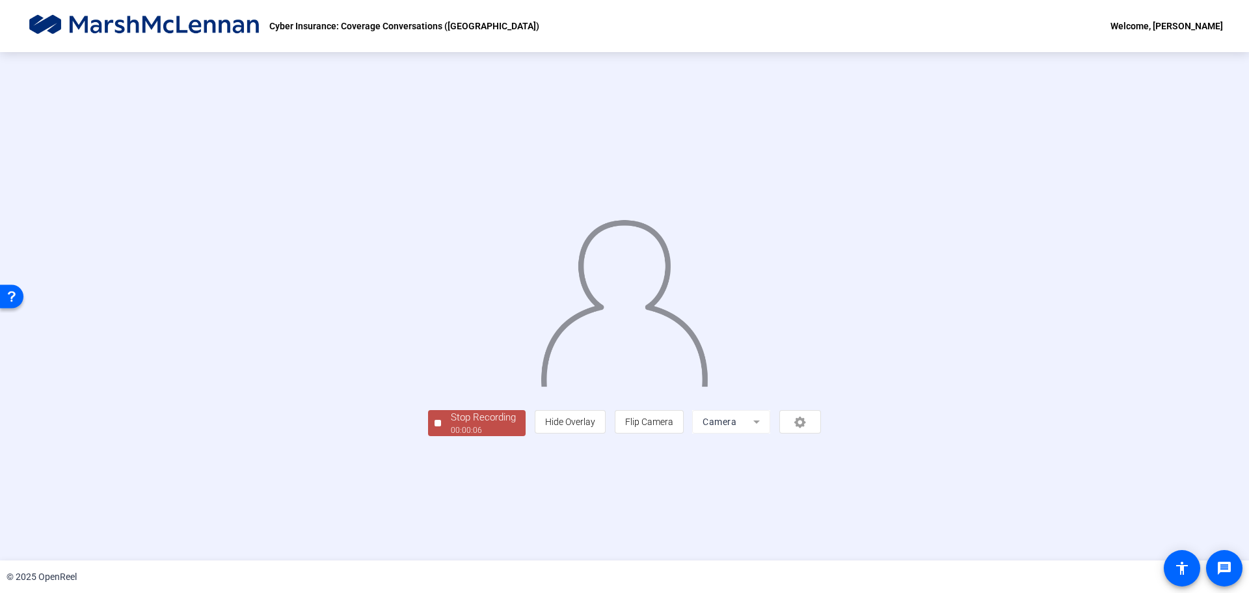
click at [535, 541] on div "Stop Recording 00:00:06 person Hide Overlay flip Flip Camera Camera" at bounding box center [624, 306] width 1249 height 508
click at [434, 426] on div at bounding box center [437, 423] width 7 height 7
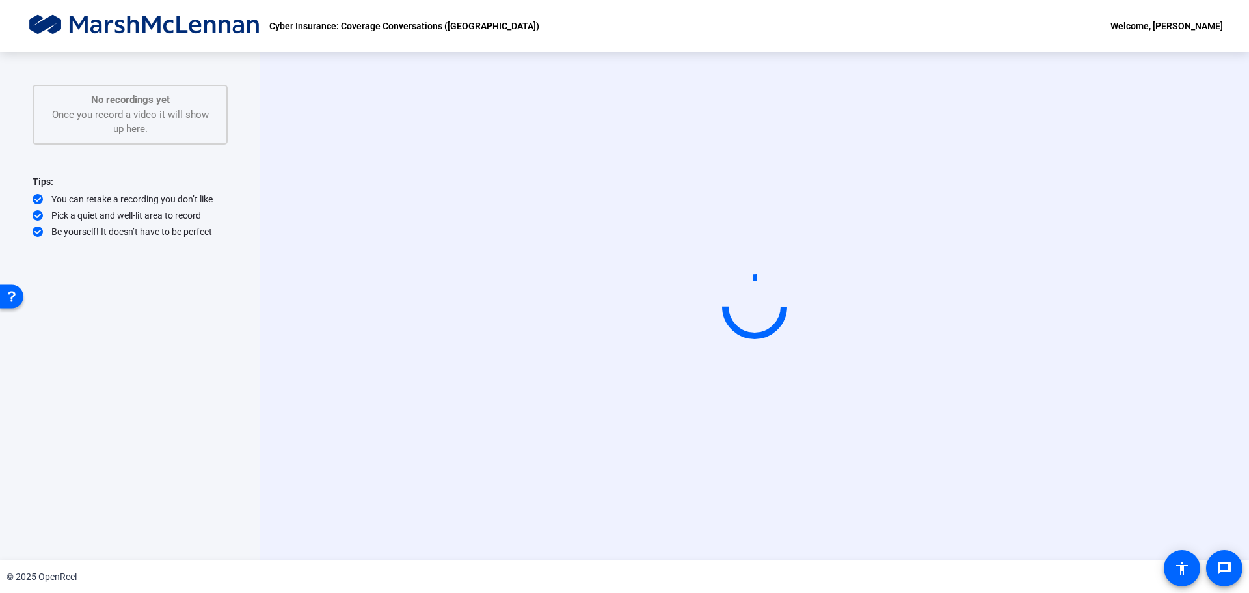
click at [417, 27] on p "Cyber Insurance: Coverage Conversations ([GEOGRAPHIC_DATA])" at bounding box center [404, 26] width 270 height 16
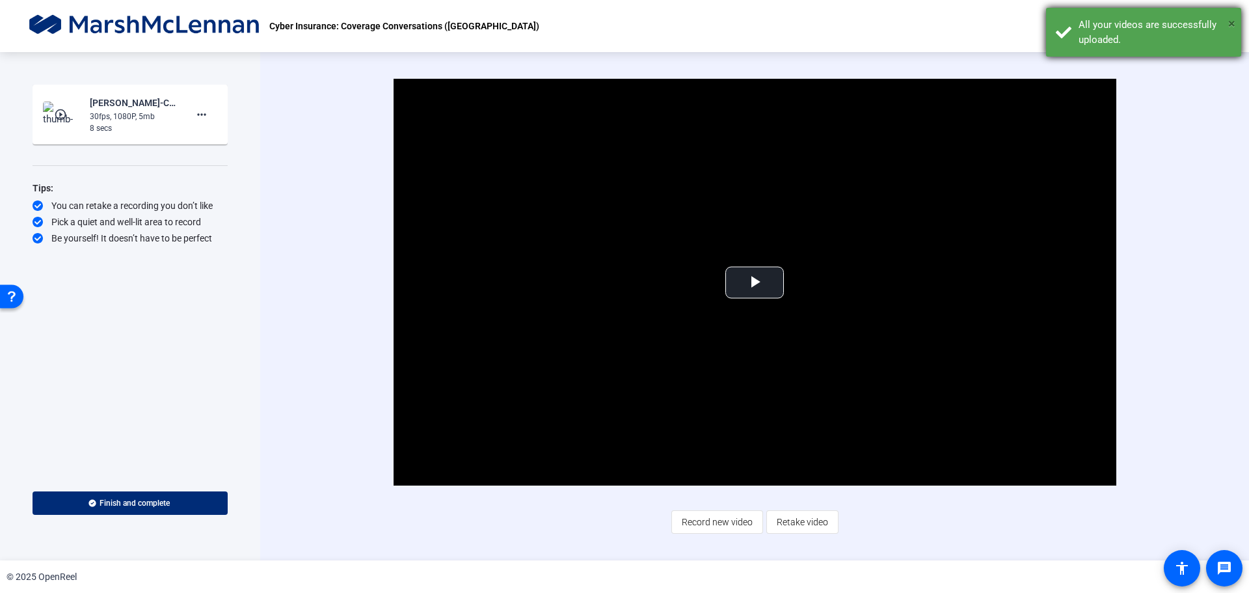
click at [1230, 23] on span "×" at bounding box center [1231, 24] width 7 height 16
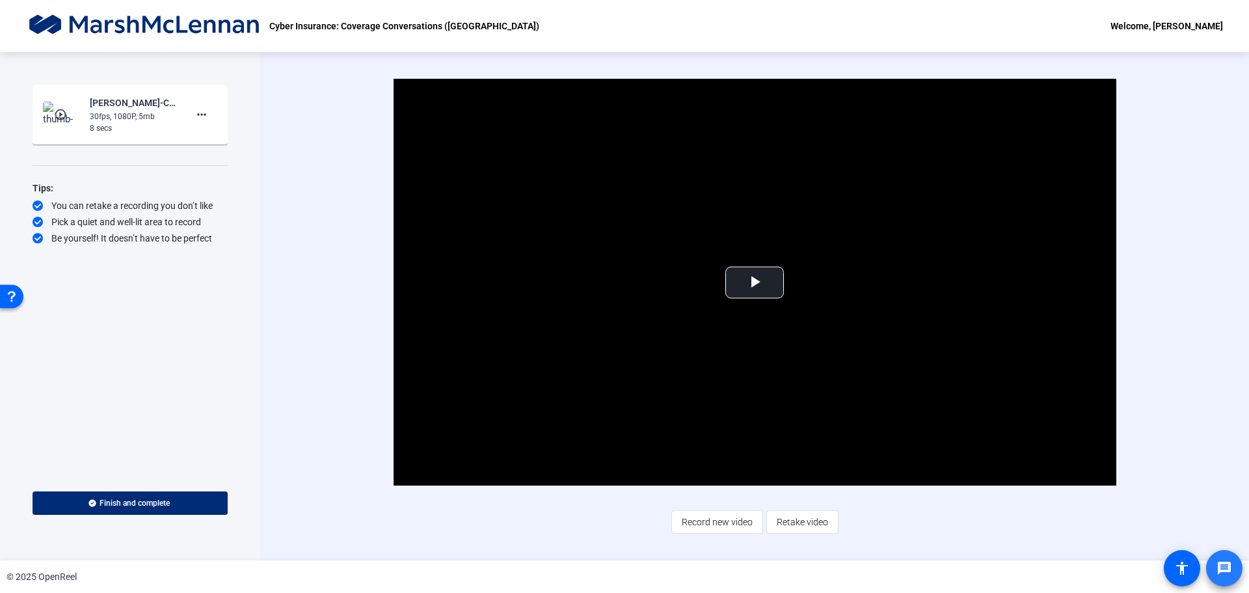
click at [1232, 565] on span at bounding box center [1223, 567] width 31 height 31
click at [709, 520] on span "Record new video" at bounding box center [717, 521] width 71 height 25
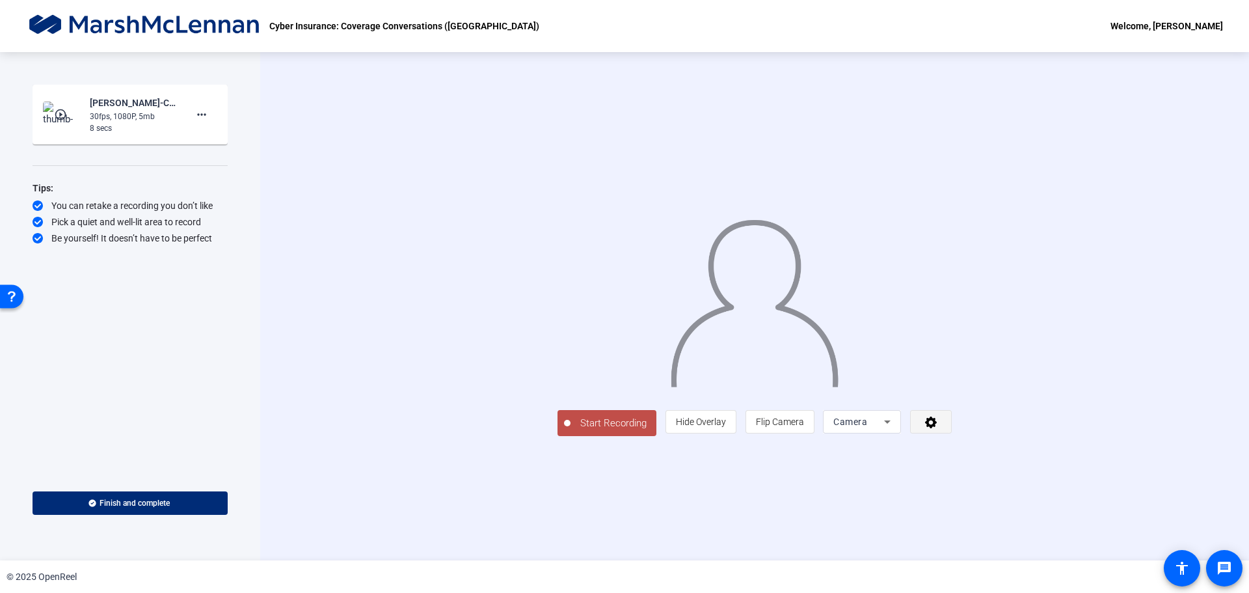
click at [939, 428] on icon at bounding box center [931, 421] width 15 height 13
click at [1048, 514] on div at bounding box center [624, 296] width 1249 height 593
click at [895, 429] on icon at bounding box center [887, 422] width 16 height 16
click at [1028, 477] on span "Screen And Camera" at bounding box center [1027, 481] width 68 height 31
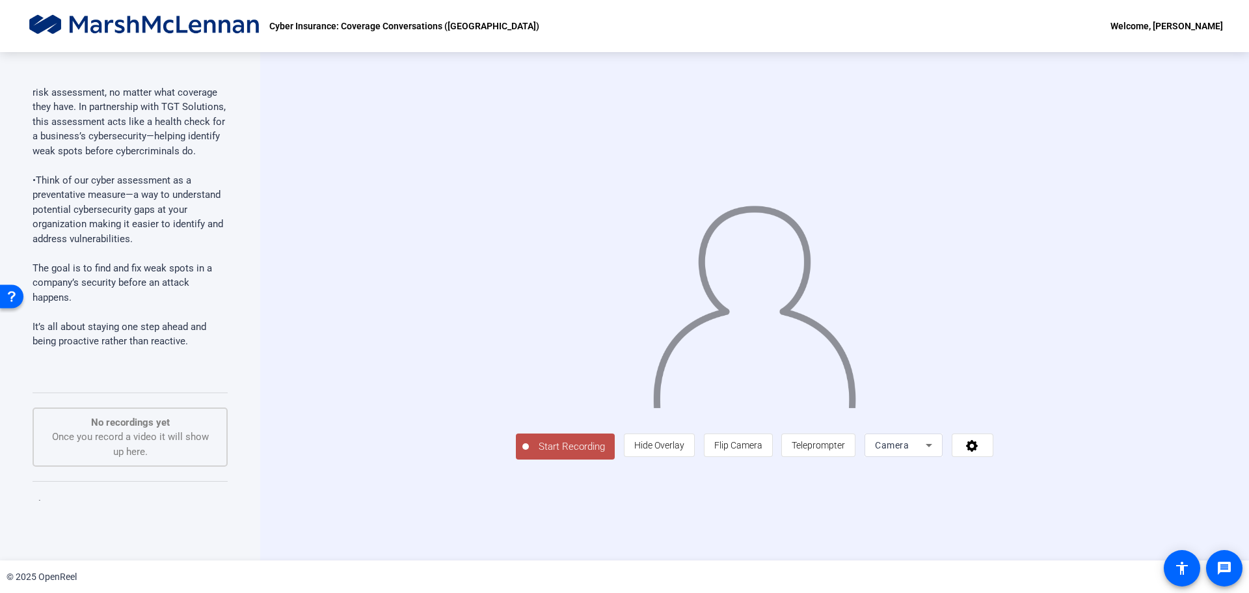
scroll to position [5827, 0]
